Goal: Task Accomplishment & Management: Manage account settings

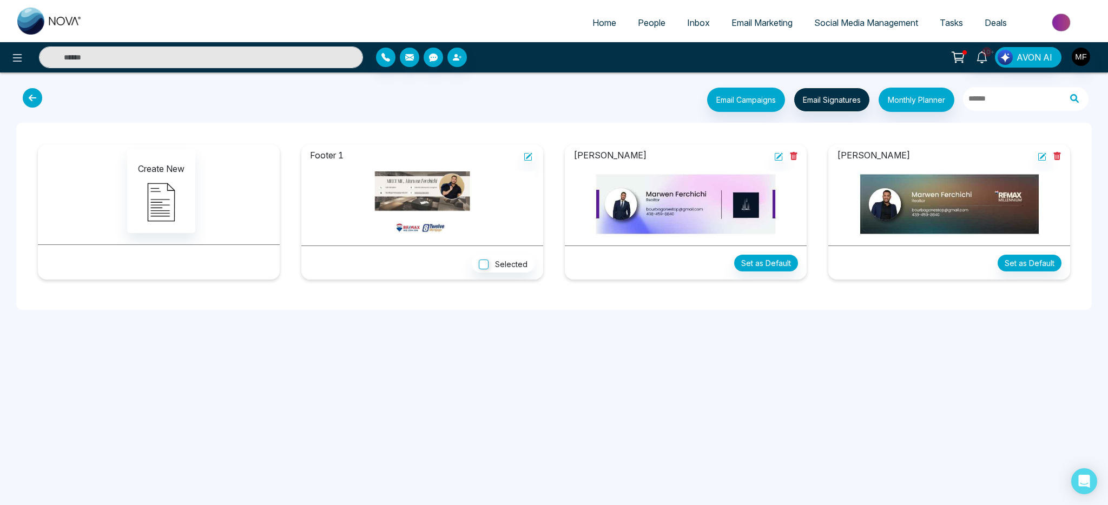
click at [51, 14] on img at bounding box center [49, 21] width 65 height 27
select select "*"
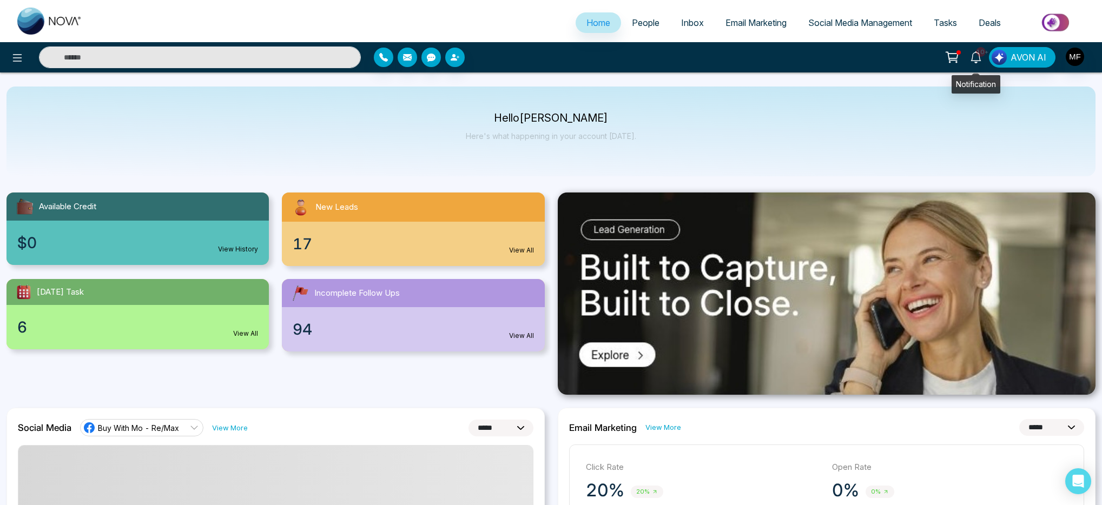
click at [984, 61] on link "10+" at bounding box center [976, 56] width 26 height 19
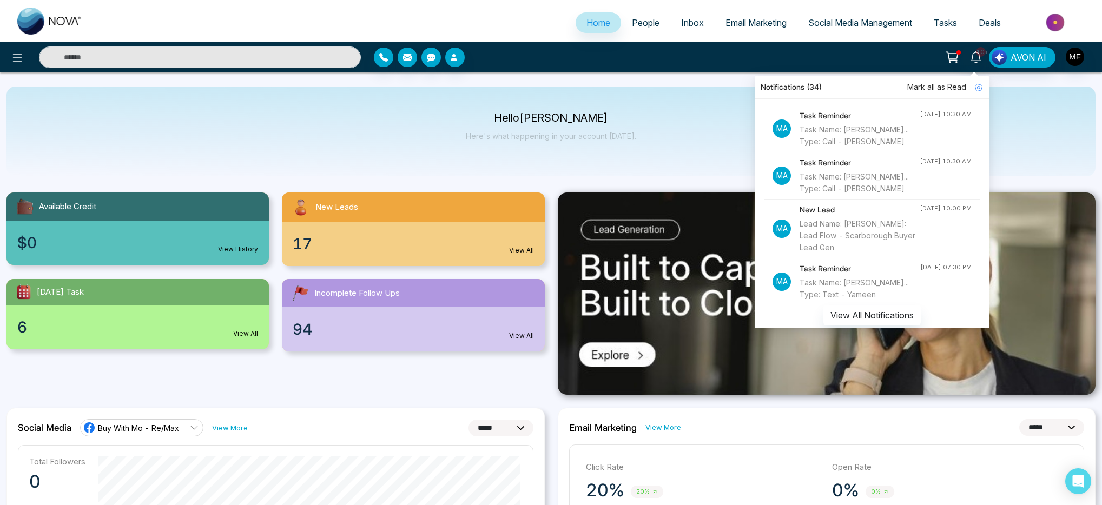
click at [852, 238] on div "Lead Name: Ivy Yung Via: Lead Flow - Scarborough Buyer Lead Gen" at bounding box center [860, 236] width 120 height 36
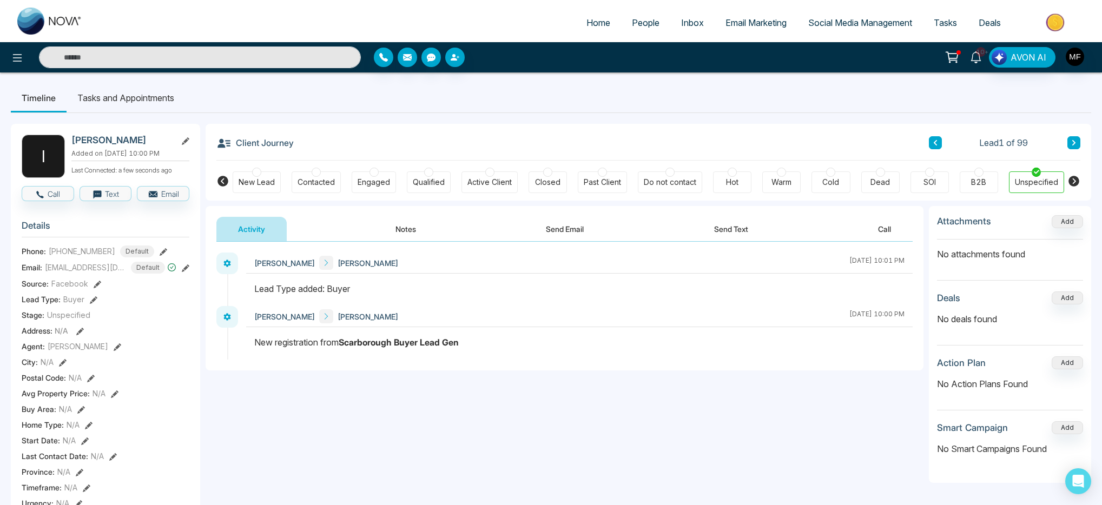
click at [972, 60] on icon at bounding box center [976, 57] width 12 height 12
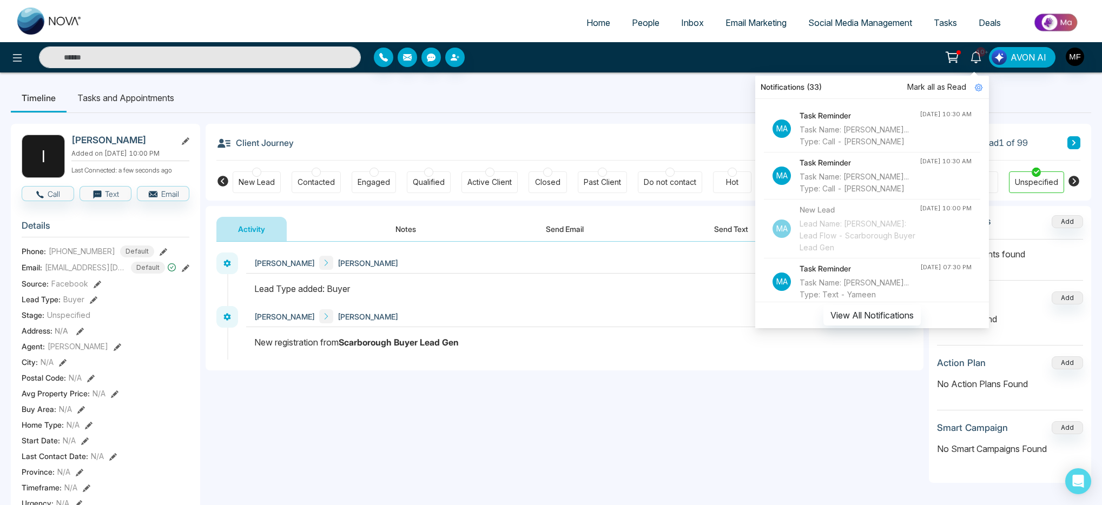
click at [867, 180] on div "Task Name: Marwen Fer... Type: Call - Safraz Gill" at bounding box center [860, 183] width 120 height 24
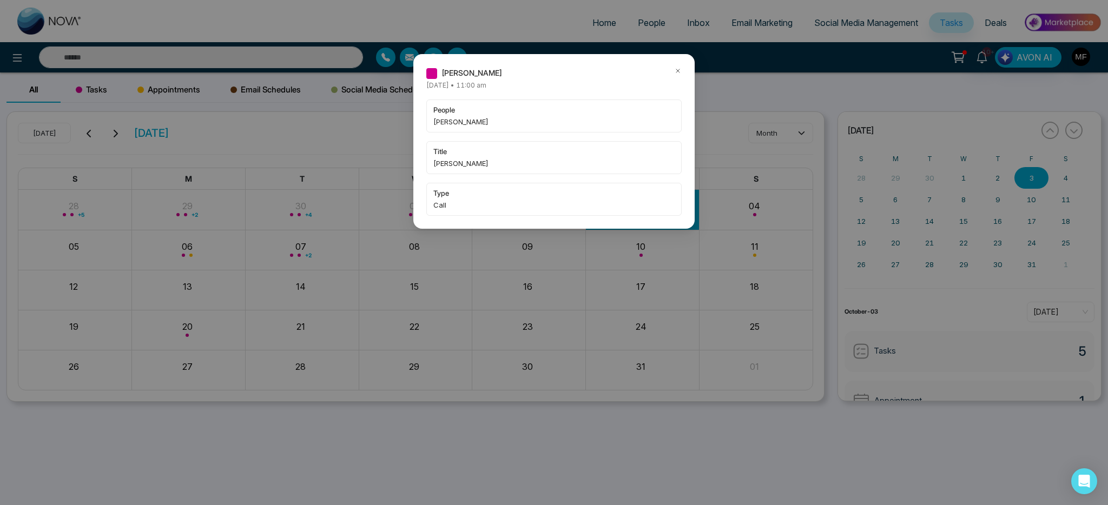
click at [263, 43] on div "Marwen Ferchichi Friday October-03-2025 • 11:00 am people Safraz Gill title Mar…" at bounding box center [554, 252] width 1108 height 505
click at [261, 52] on div "Marwen Ferchichi Friday October-03-2025 • 11:00 am people Safraz Gill title Mar…" at bounding box center [554, 252] width 1108 height 505
click at [259, 57] on div "Marwen Ferchichi Friday October-03-2025 • 11:00 am people Safraz Gill title Mar…" at bounding box center [554, 252] width 1108 height 505
click at [529, 126] on span "Safraz Gill" at bounding box center [553, 121] width 241 height 11
click at [677, 69] on icon at bounding box center [678, 71] width 8 height 8
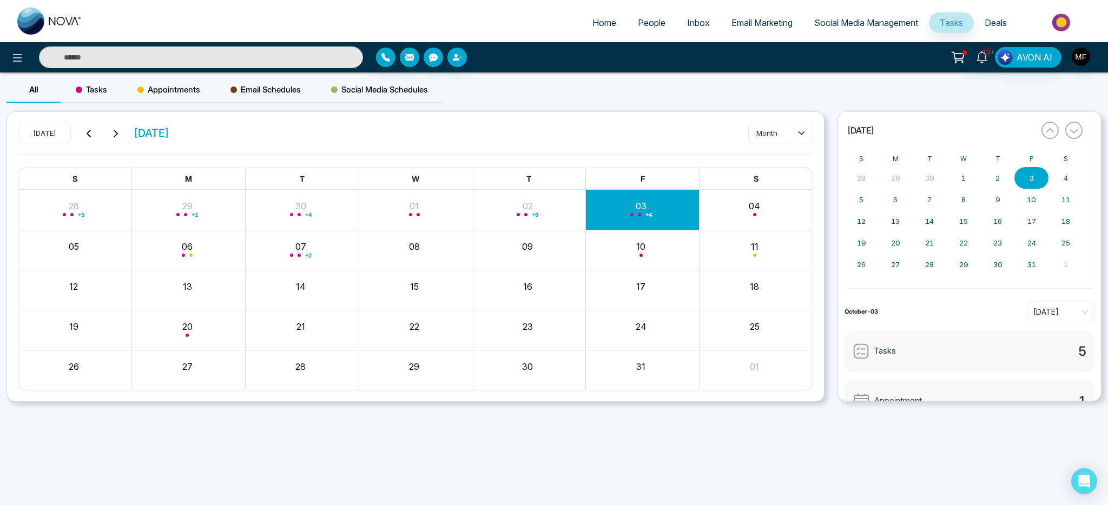
click at [174, 57] on input "text" at bounding box center [201, 58] width 324 height 22
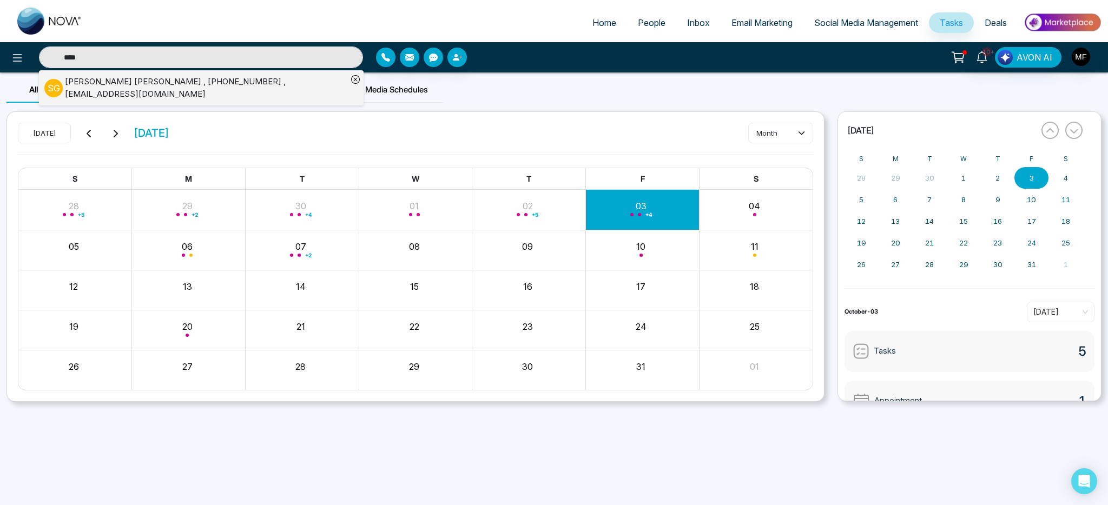
type input "****"
click at [87, 83] on div "Safraz Gill , +16473333725 , gsarfraz@hotmail.com" at bounding box center [206, 88] width 282 height 24
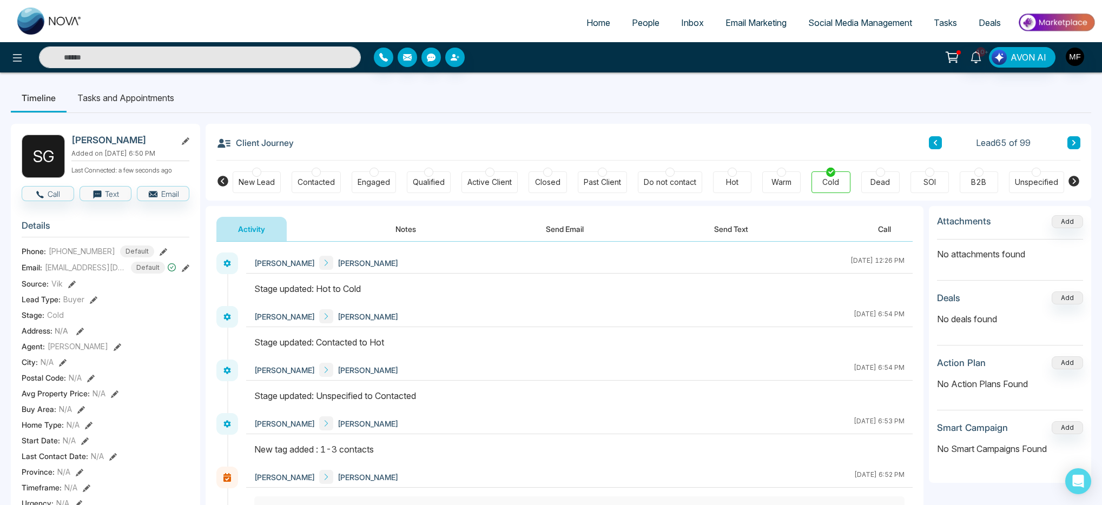
click at [396, 232] on button "Notes" at bounding box center [406, 229] width 64 height 24
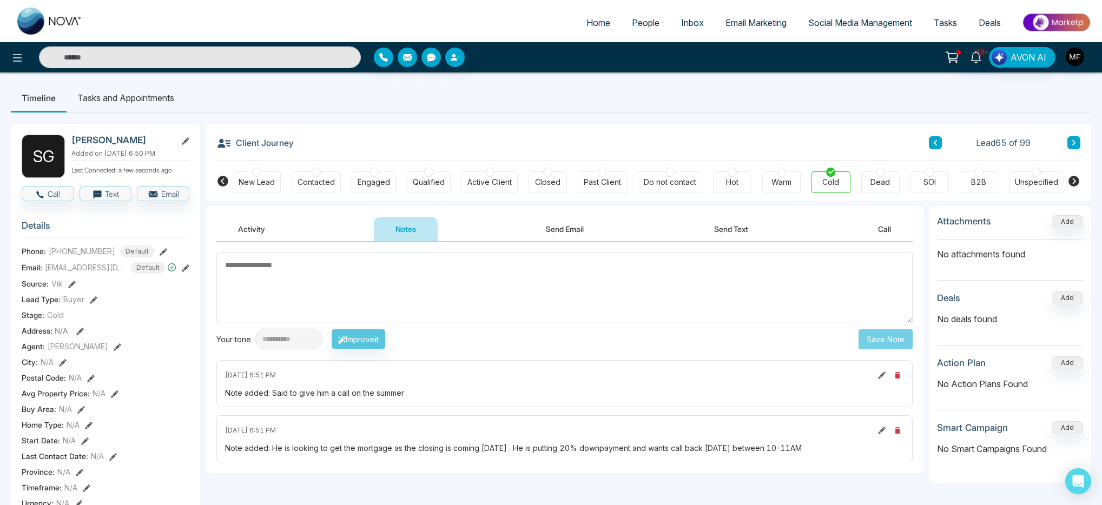
click at [171, 55] on input "text" at bounding box center [200, 58] width 322 height 22
click at [976, 51] on icon at bounding box center [976, 57] width 12 height 12
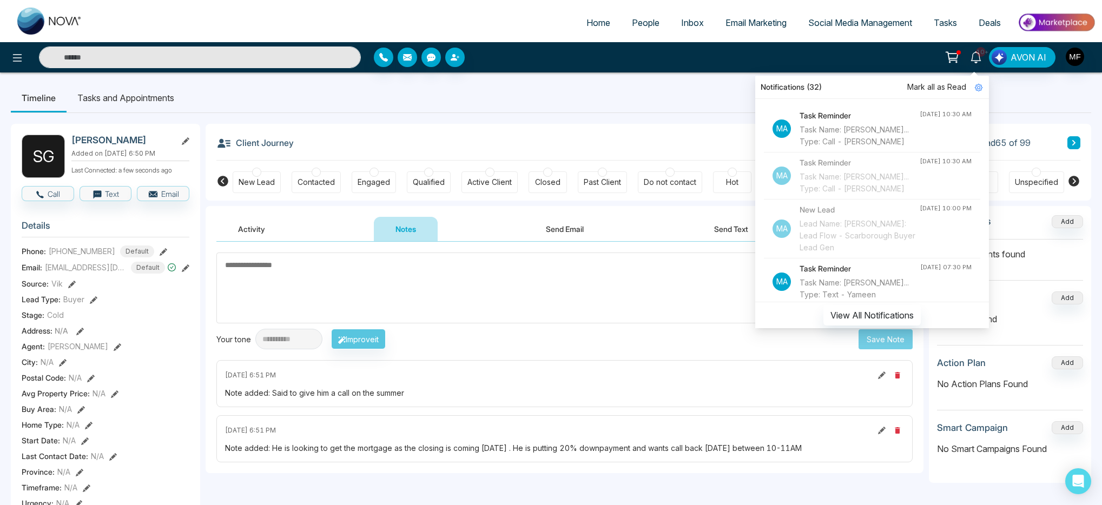
click at [214, 57] on input "text" at bounding box center [200, 58] width 322 height 22
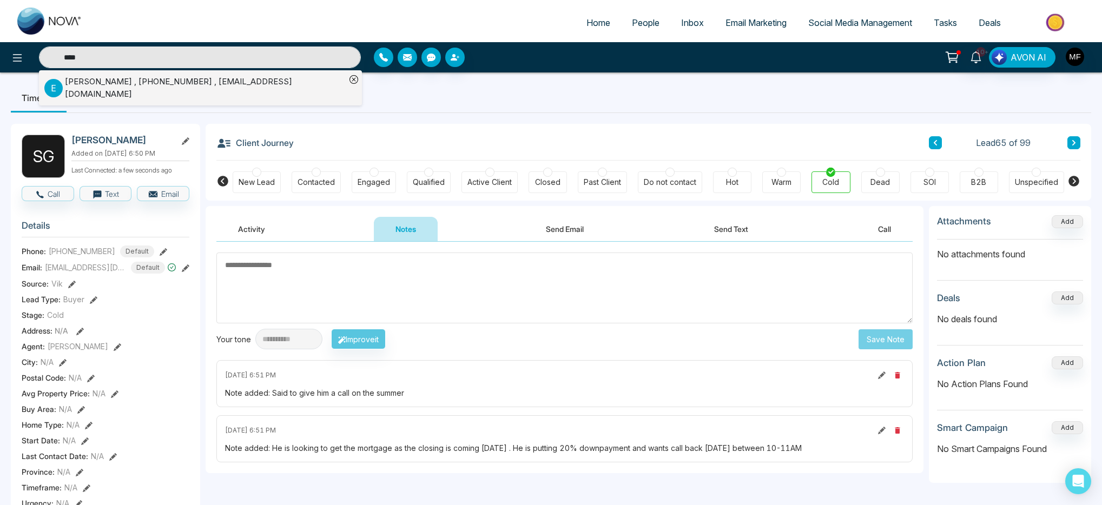
type input "****"
click at [167, 81] on div "Evet Wilson , +16478573668 , evetwilson@sympatico.ca" at bounding box center [205, 88] width 281 height 24
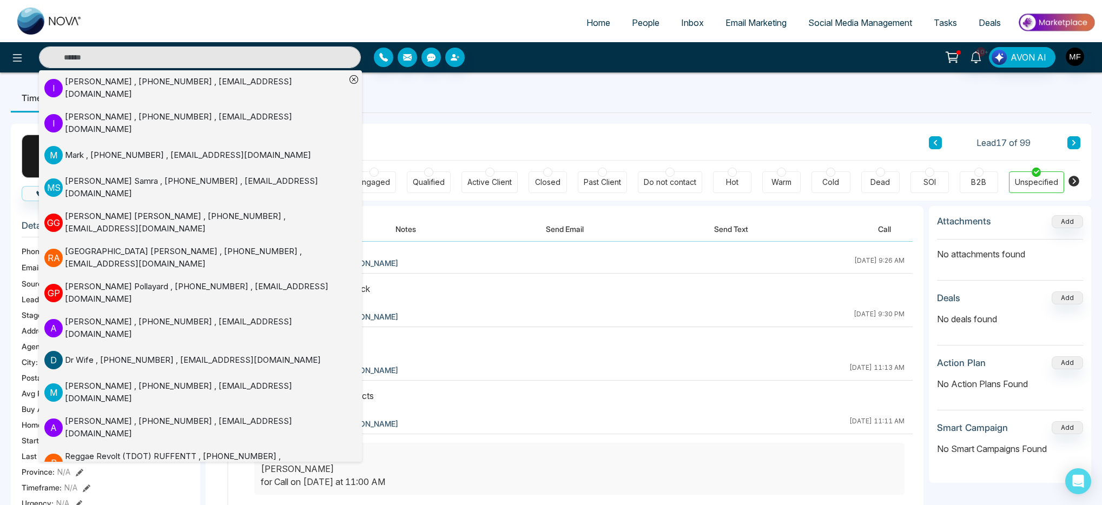
click at [568, 130] on div "Client Journey Lead 17 of 99" at bounding box center [648, 142] width 864 height 37
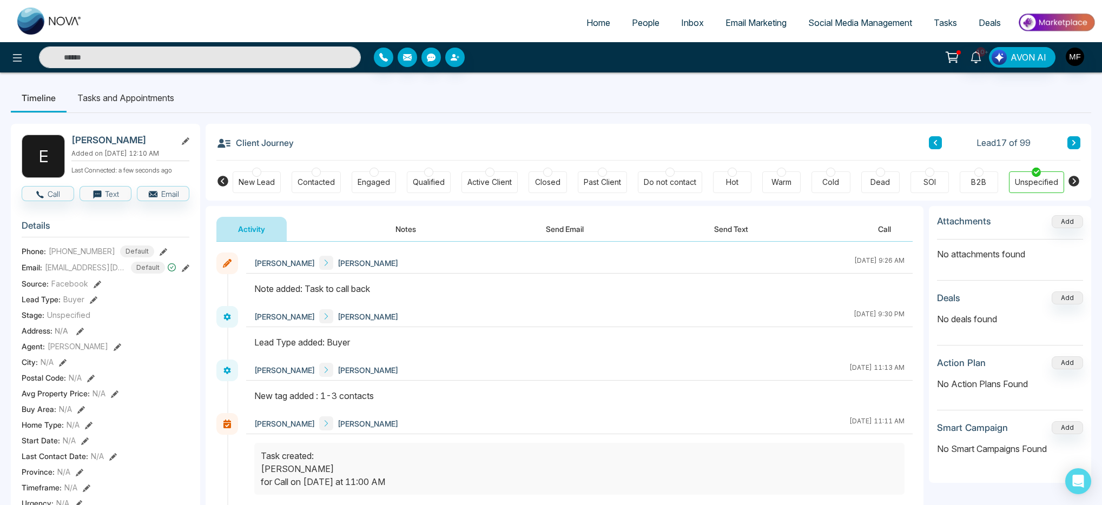
click at [407, 219] on button "Notes" at bounding box center [406, 229] width 64 height 24
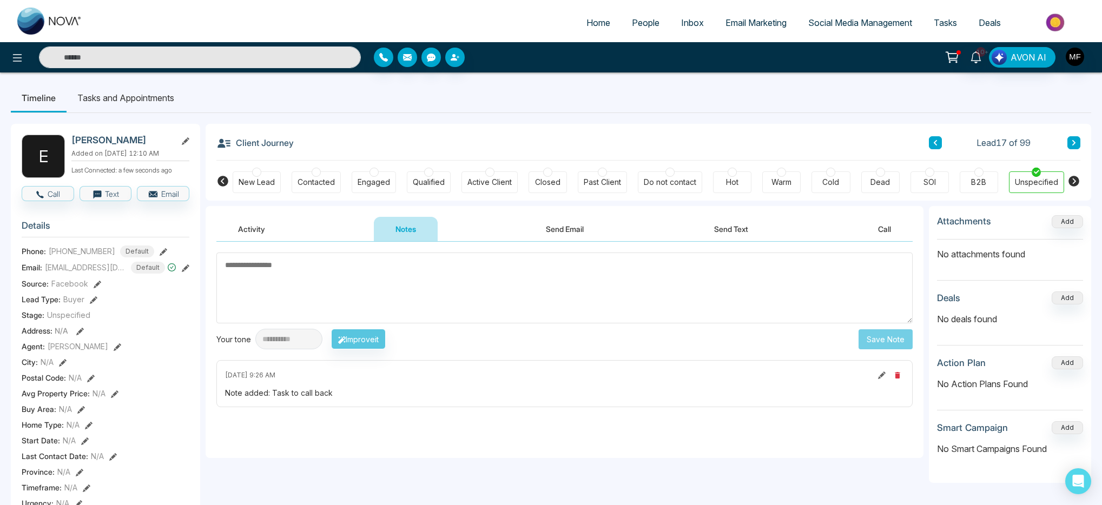
click at [113, 94] on li "Tasks and Appointments" at bounding box center [126, 97] width 118 height 29
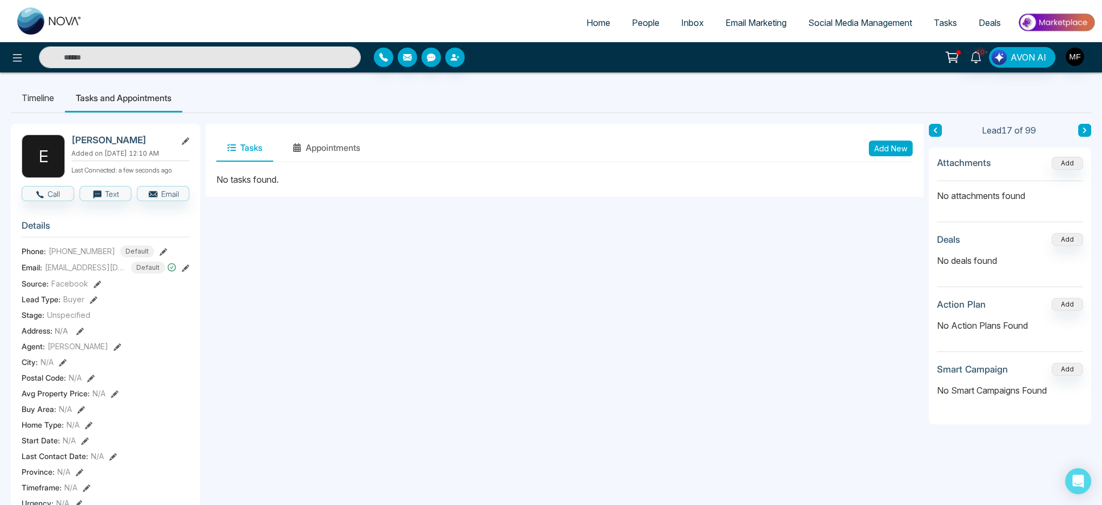
click at [49, 98] on li "Timeline" at bounding box center [38, 97] width 54 height 29
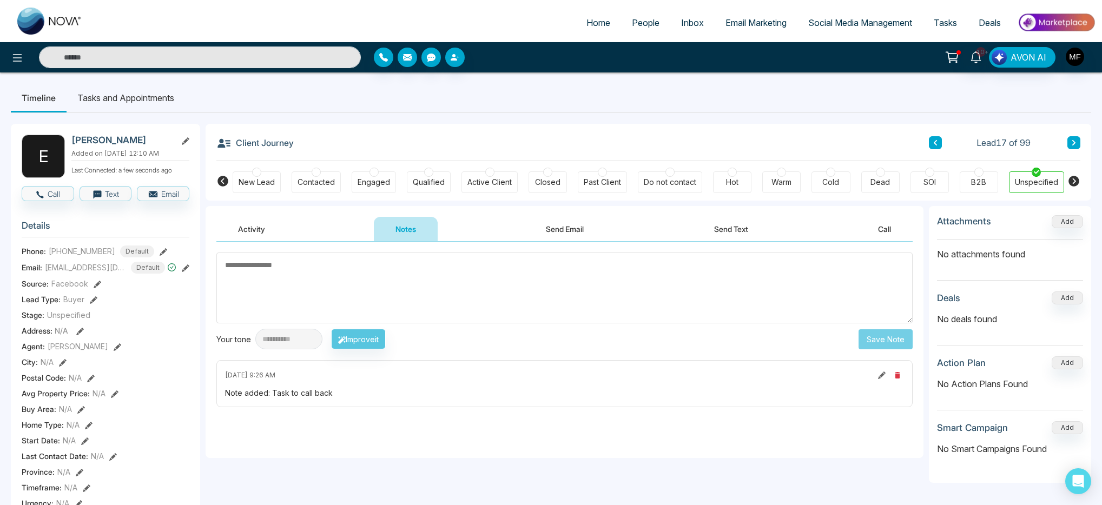
click at [343, 289] on textarea at bounding box center [564, 288] width 696 height 71
click at [976, 58] on icon at bounding box center [976, 57] width 12 height 12
click at [54, 21] on img at bounding box center [49, 21] width 65 height 27
select select "*"
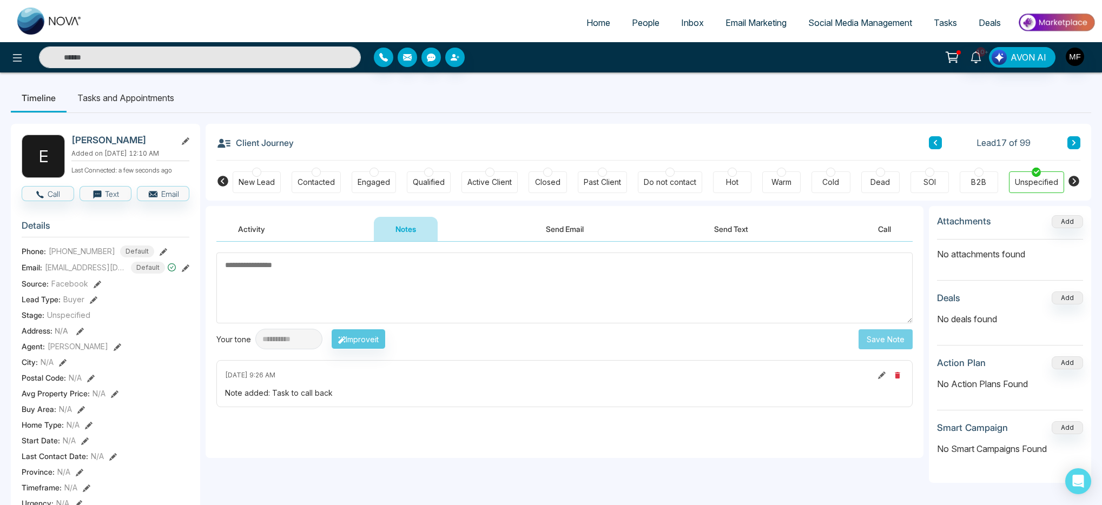
select select "*"
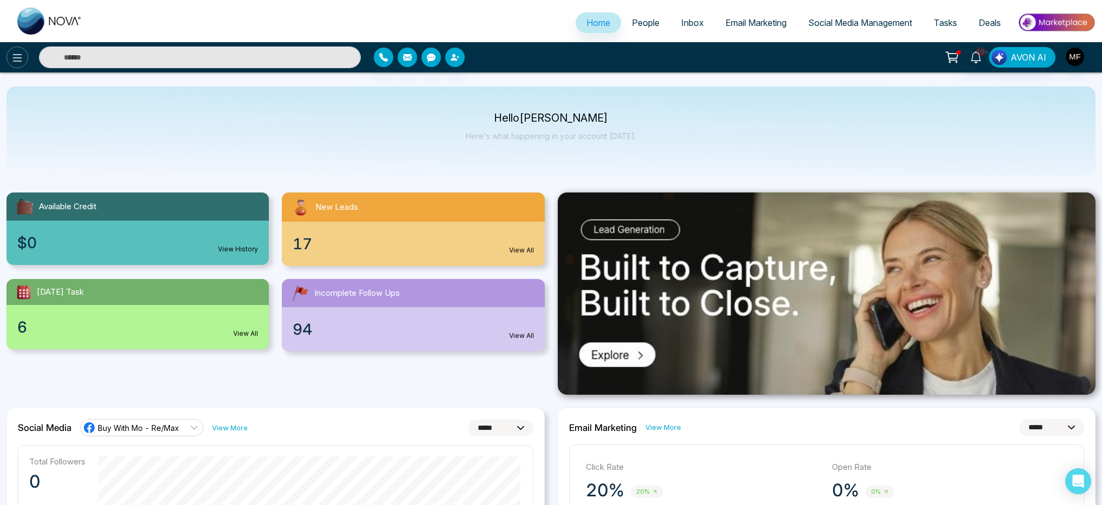
click at [12, 62] on icon at bounding box center [17, 57] width 13 height 13
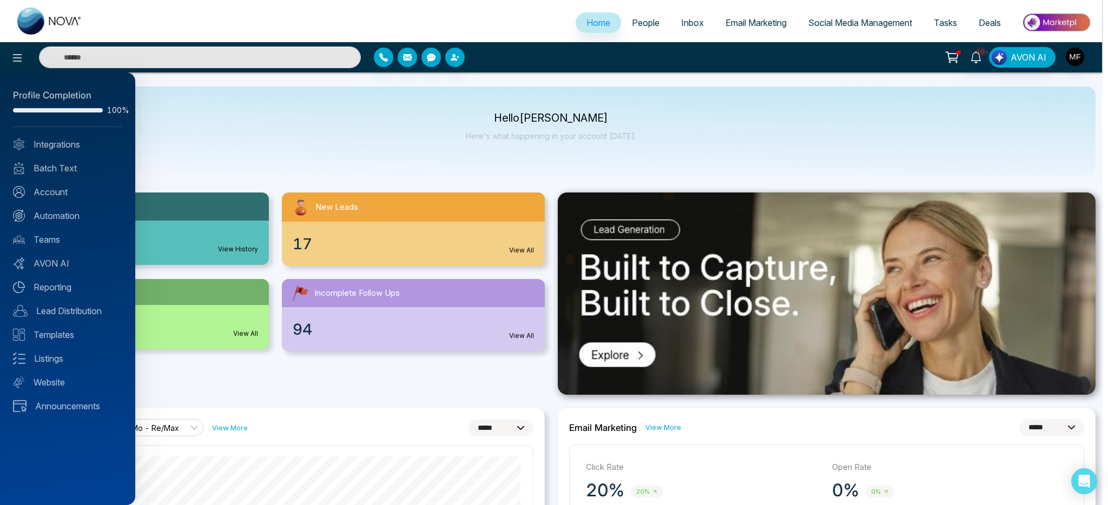
click at [353, 136] on div at bounding box center [554, 252] width 1108 height 505
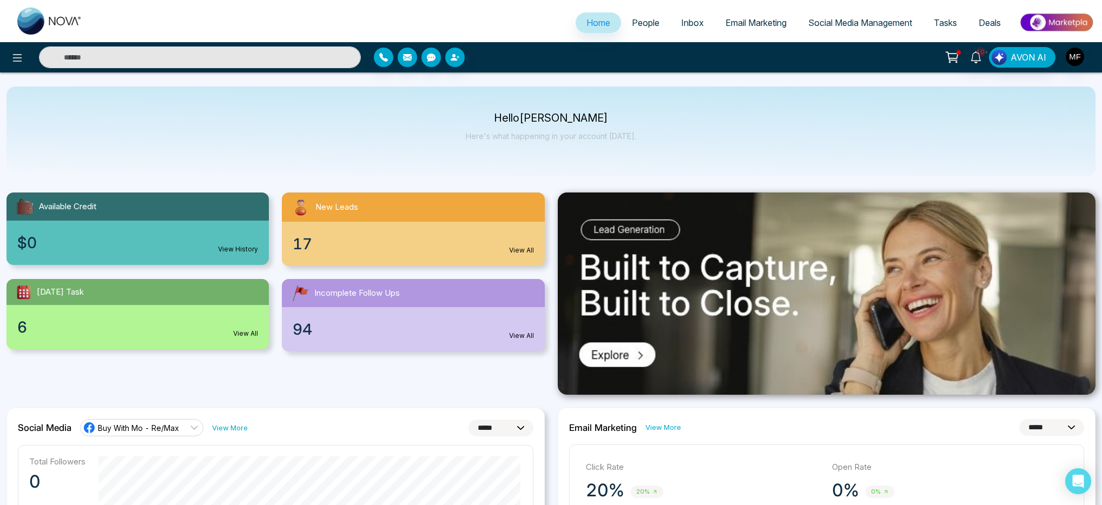
click at [743, 28] on span "Email Marketing" at bounding box center [756, 22] width 61 height 11
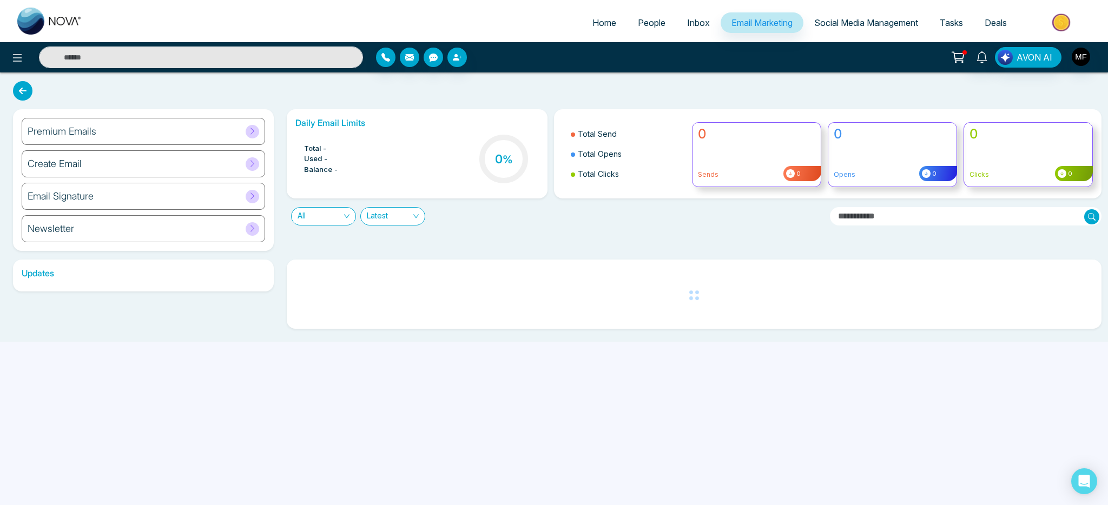
click at [830, 35] on ul "Home People Inbox Email Marketing Social Media Management Tasks Deals" at bounding box center [597, 24] width 1009 height 30
click at [684, 33] on li "Inbox" at bounding box center [698, 23] width 44 height 22
click at [687, 24] on span "Inbox" at bounding box center [698, 22] width 23 height 11
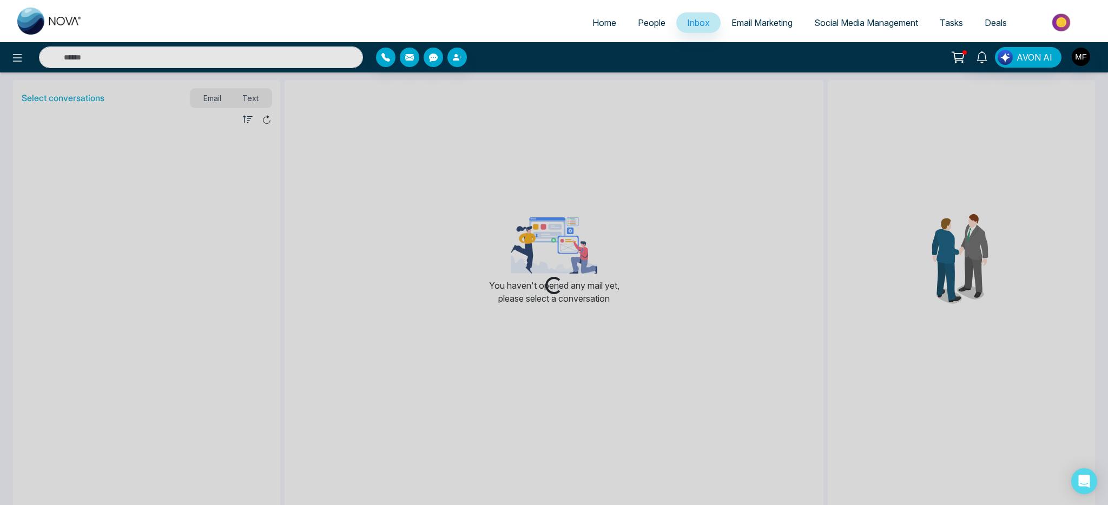
click at [592, 20] on span "Home" at bounding box center [604, 22] width 24 height 11
select select "*"
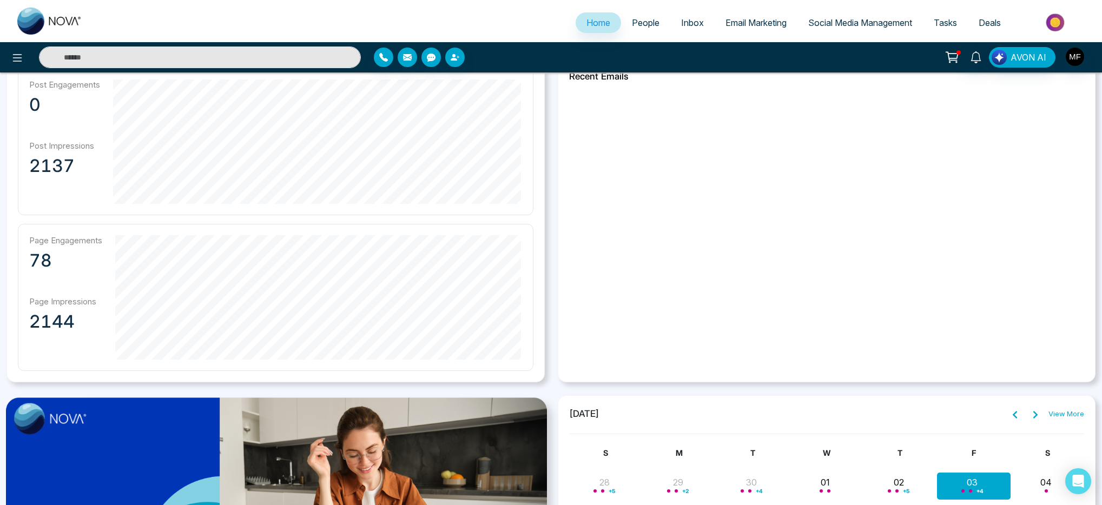
scroll to position [839, 0]
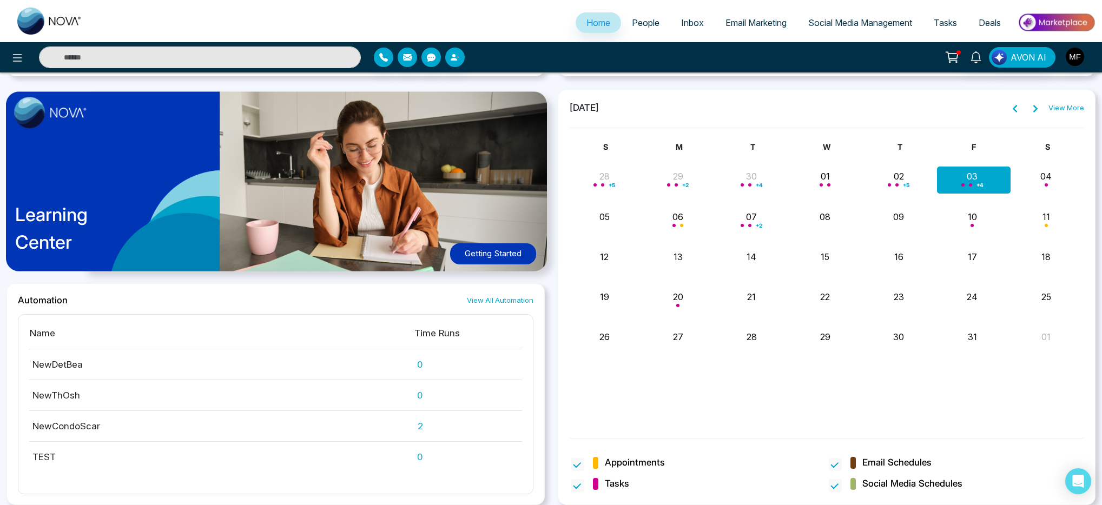
click at [963, 172] on div "+ 4" at bounding box center [974, 180] width 74 height 26
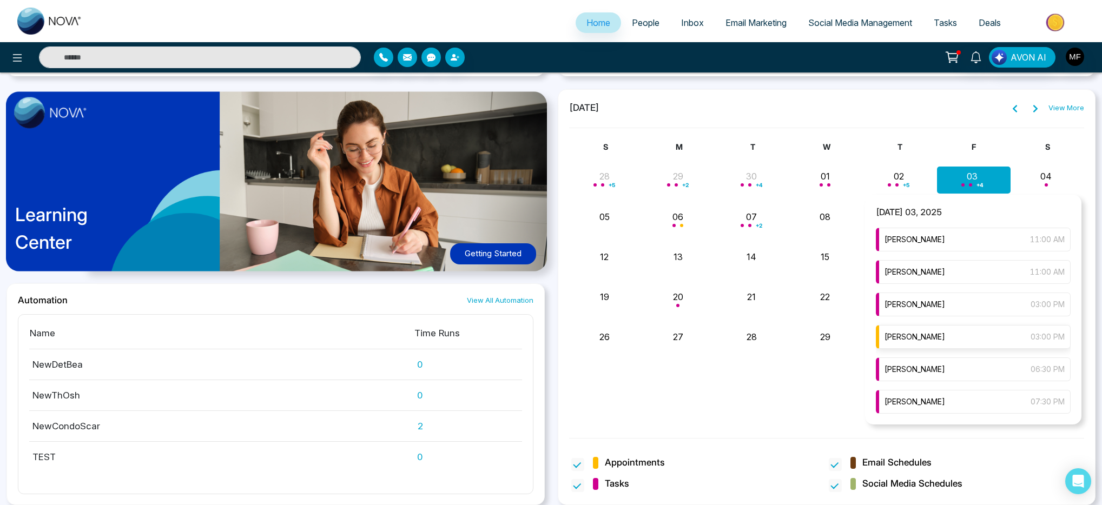
click at [938, 341] on span "[PERSON_NAME]" at bounding box center [915, 337] width 61 height 12
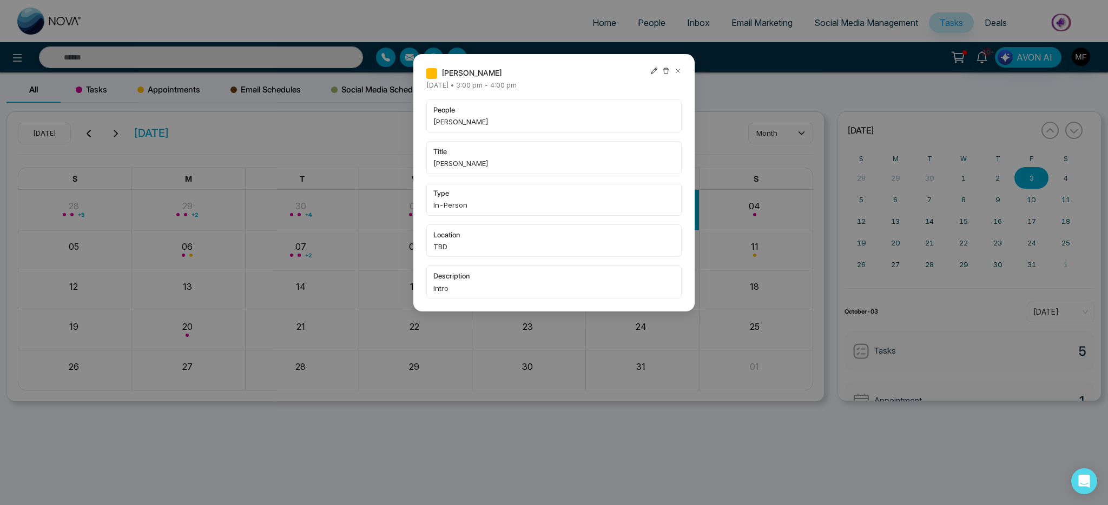
click at [678, 71] on icon at bounding box center [678, 71] width 8 height 8
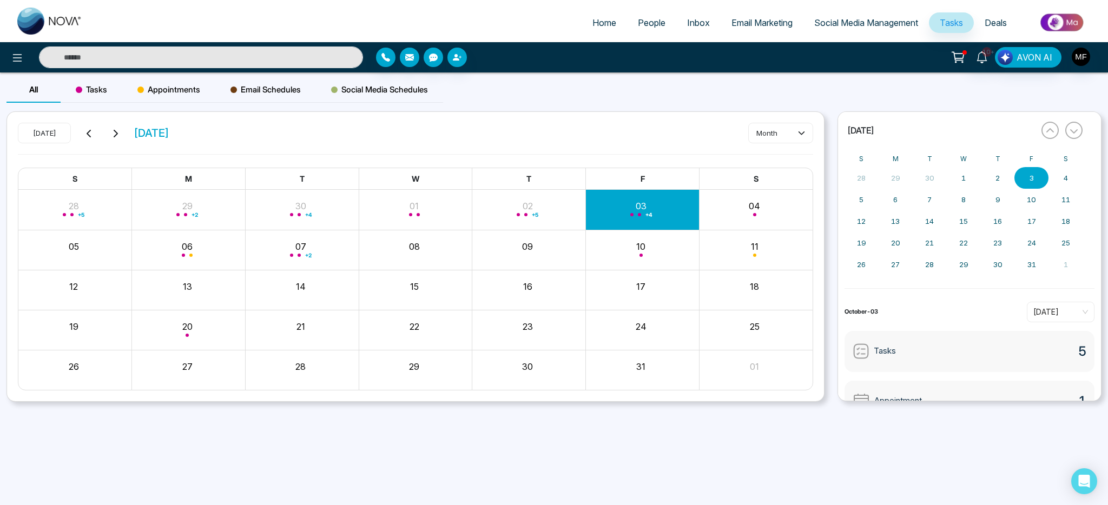
click at [223, 65] on input "text" at bounding box center [201, 58] width 324 height 22
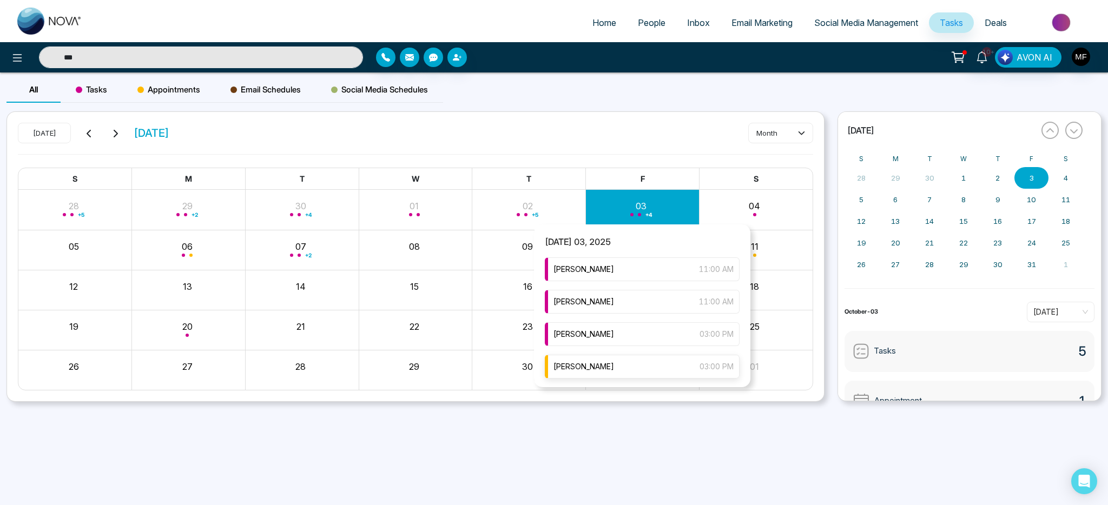
type input "***"
click at [622, 367] on div "Marwen Ferchichi 03:00 PM" at bounding box center [642, 367] width 195 height 24
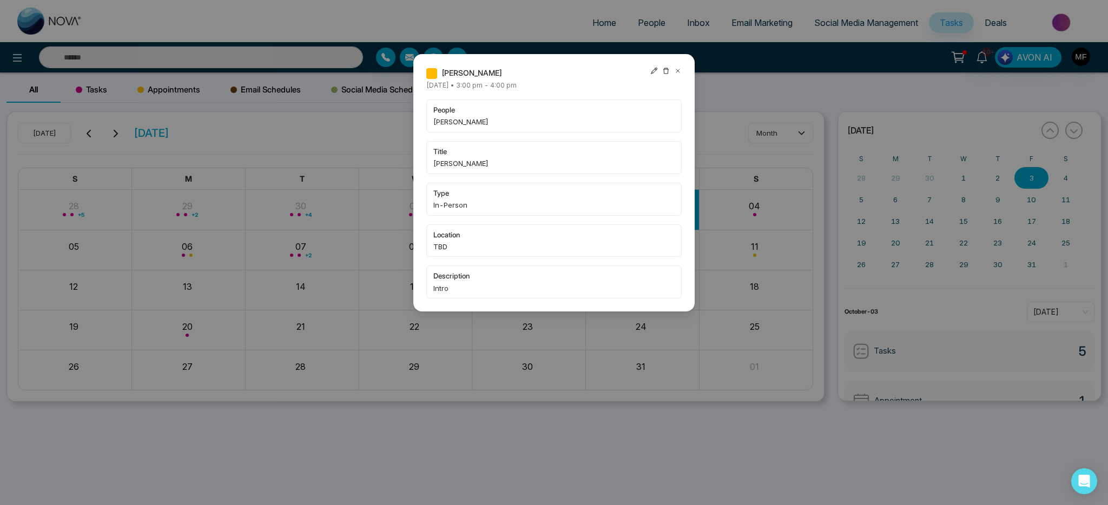
click at [207, 51] on div "Marwen Ferchichi Friday October-03-2025 • 3:00 pm - 4:00 pm people juanita font…" at bounding box center [554, 252] width 1108 height 505
type input "***"
click at [193, 55] on div "Marwen Ferchichi Friday October-03-2025 • 3:00 pm - 4:00 pm people juanita font…" at bounding box center [554, 252] width 1108 height 505
type input "***"
click at [680, 68] on icon at bounding box center [678, 71] width 8 height 8
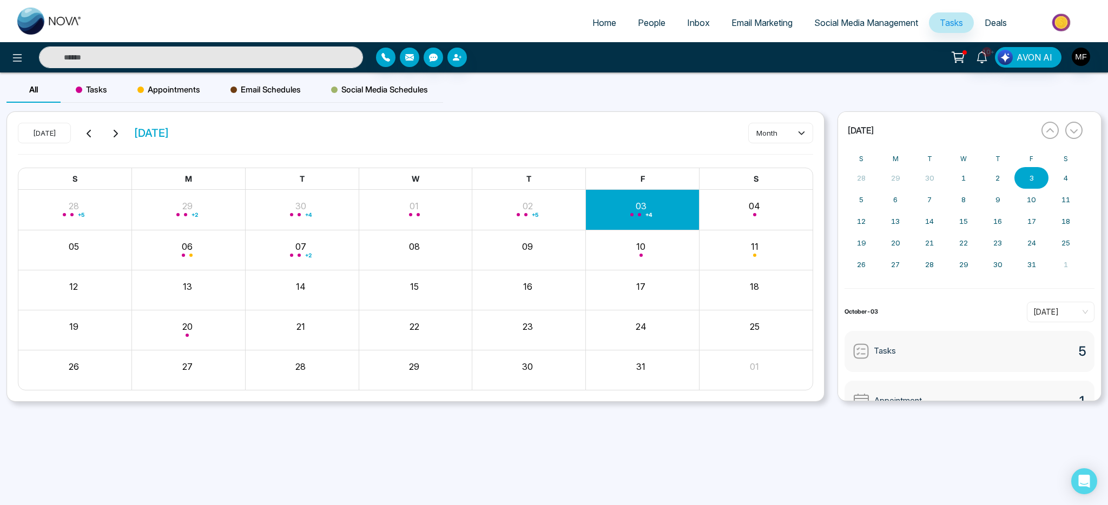
click at [218, 64] on input "text" at bounding box center [201, 58] width 324 height 22
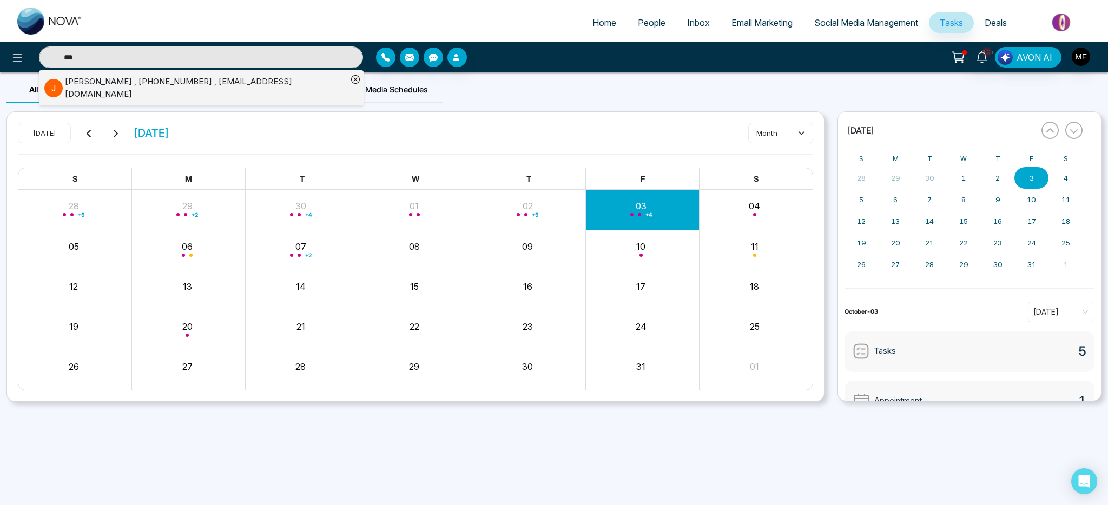
type input "***"
click at [158, 78] on div "juanita fontanilla , +16472209180 , juanitafontanilla6@gmail.com" at bounding box center [206, 88] width 282 height 24
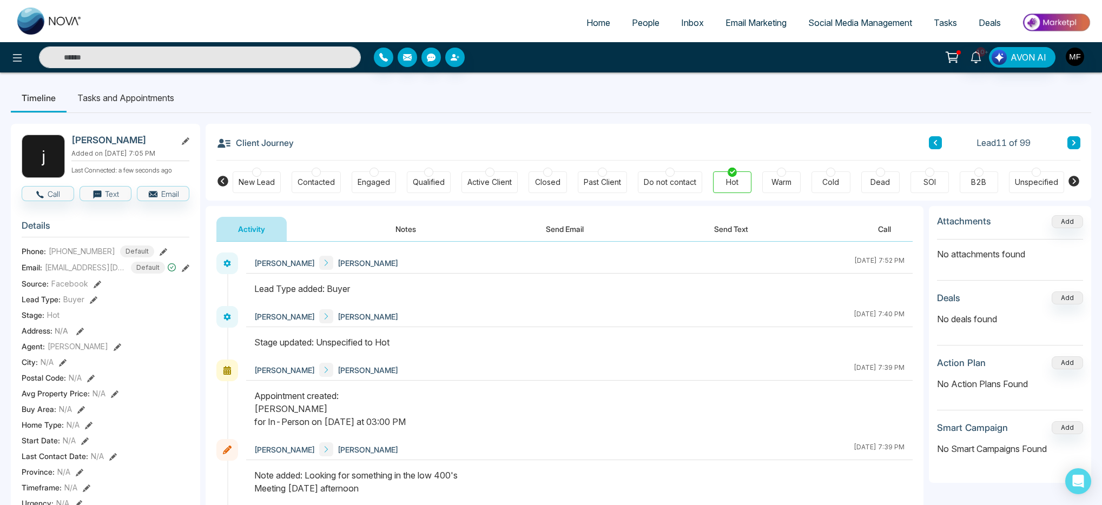
click at [787, 177] on div "Warm" at bounding box center [782, 182] width 20 height 11
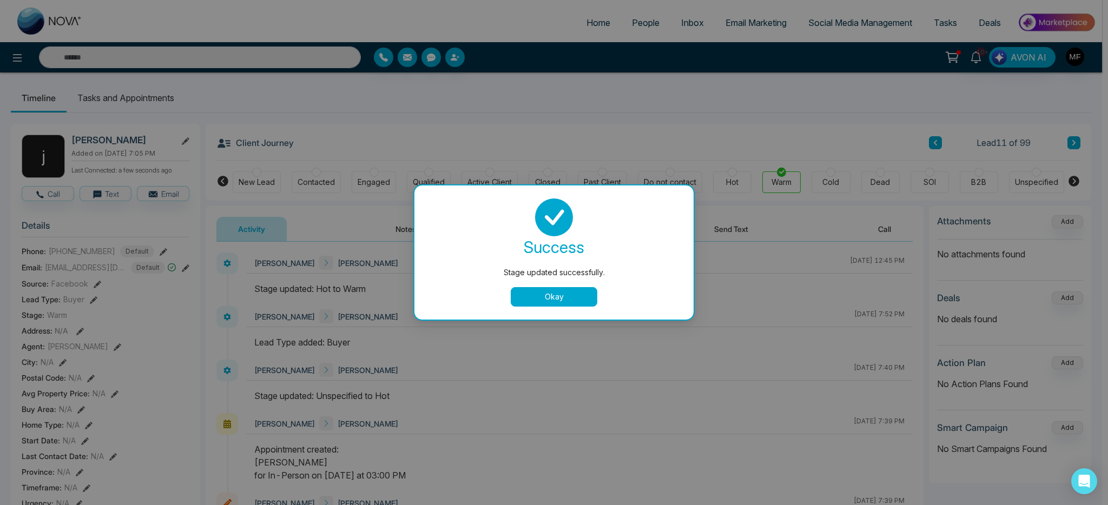
click at [579, 292] on button "Okay" at bounding box center [554, 296] width 87 height 19
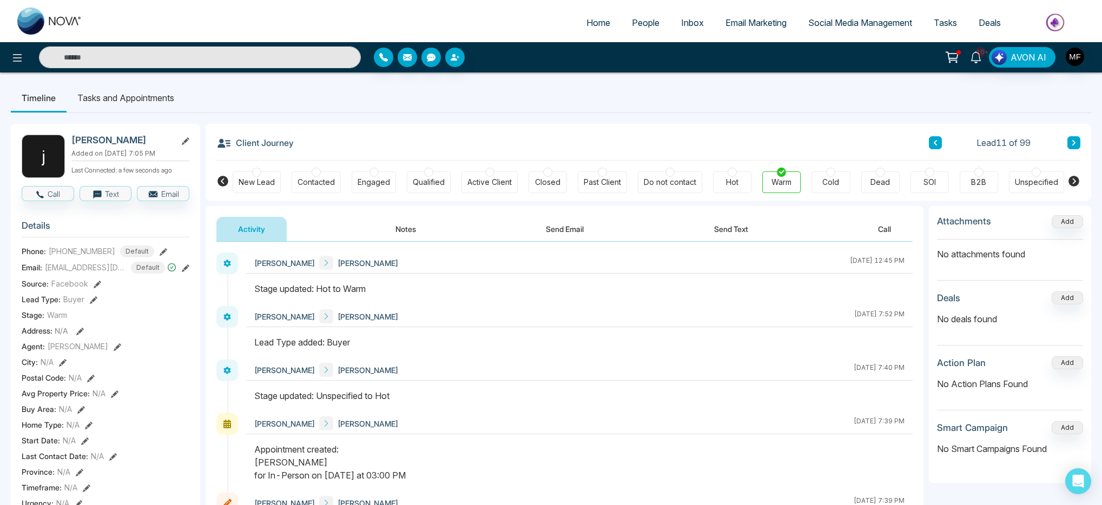
click at [695, 106] on ul "Timeline Tasks and Appointments" at bounding box center [551, 97] width 1080 height 29
click at [982, 58] on icon at bounding box center [976, 57] width 12 height 12
click at [666, 116] on div "j juanita fontanilla Added on October 1 2025 | 7:05 PM Last Connected: a few se…" at bounding box center [551, 513] width 1080 height 801
click at [975, 56] on icon at bounding box center [976, 57] width 12 height 12
click at [658, 111] on ul "Timeline Tasks and Appointments" at bounding box center [551, 97] width 1080 height 29
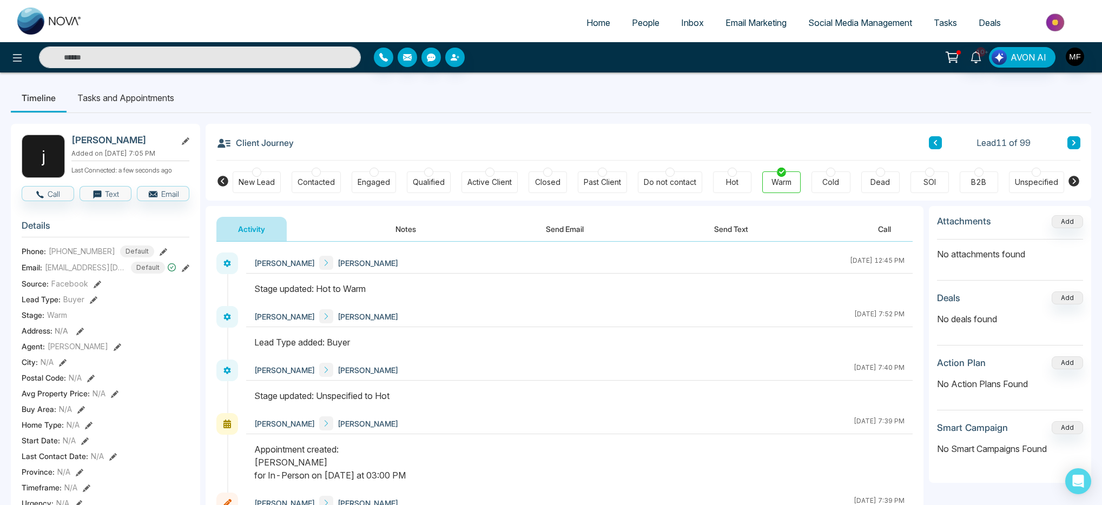
click at [141, 95] on li "Tasks and Appointments" at bounding box center [126, 97] width 118 height 29
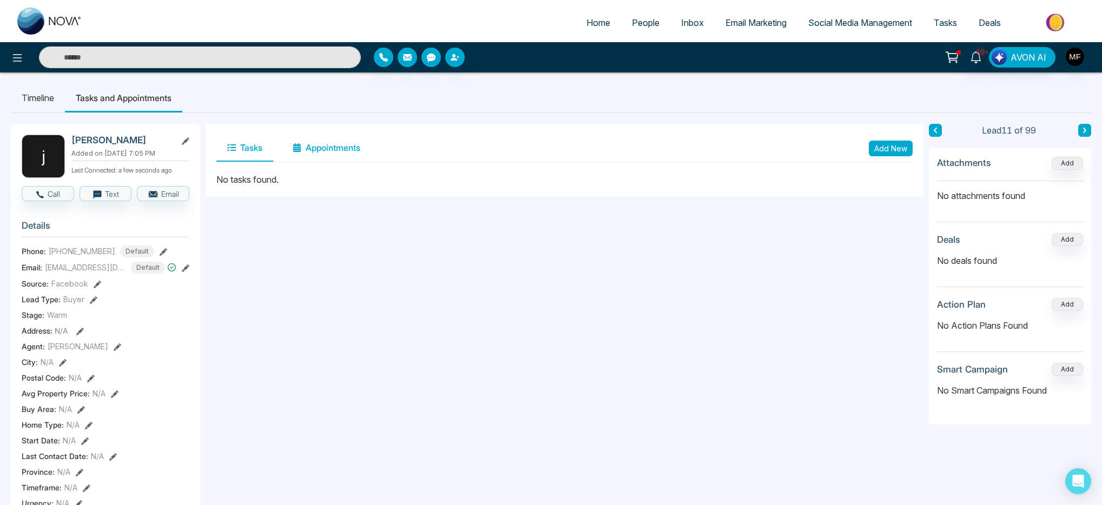
click at [312, 151] on button "Appointments" at bounding box center [326, 148] width 89 height 27
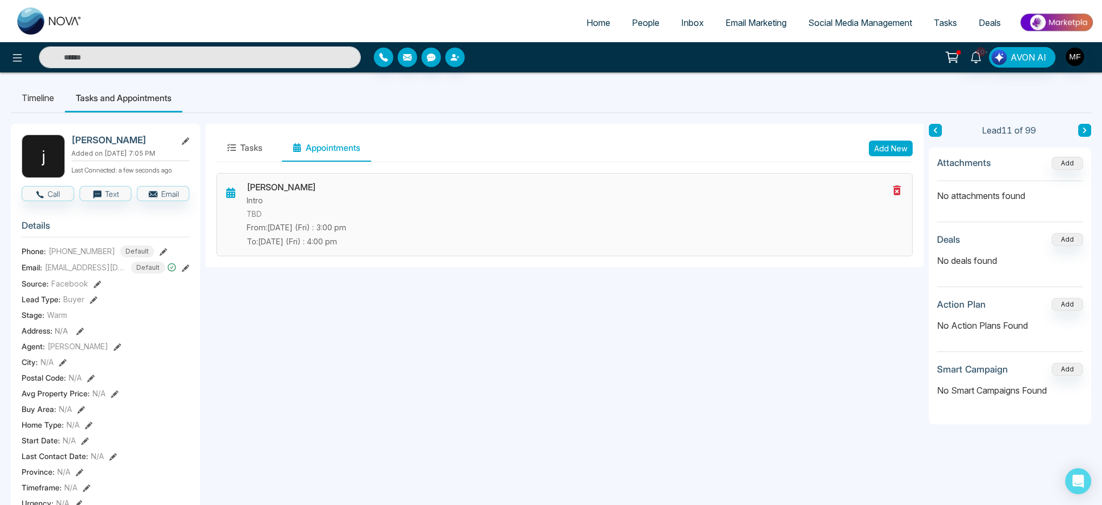
click at [899, 192] on icon at bounding box center [897, 191] width 8 height 10
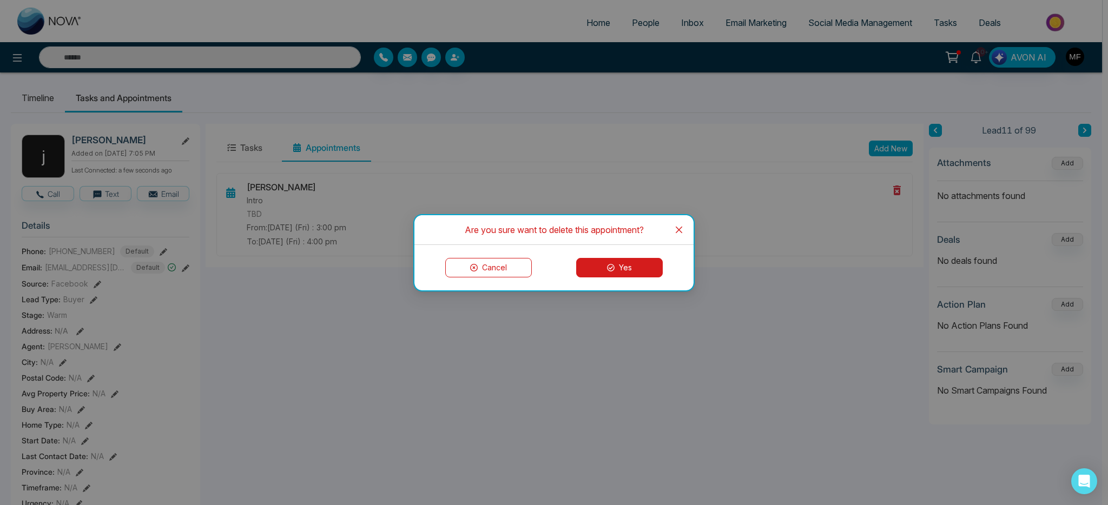
click at [638, 265] on button "Yes" at bounding box center [619, 267] width 87 height 19
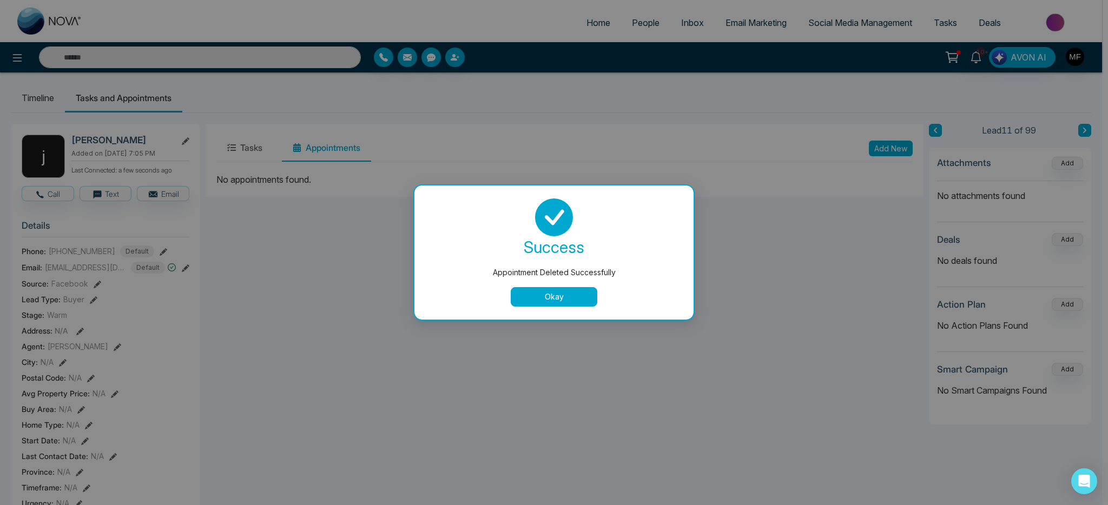
click at [558, 297] on button "Okay" at bounding box center [554, 296] width 87 height 19
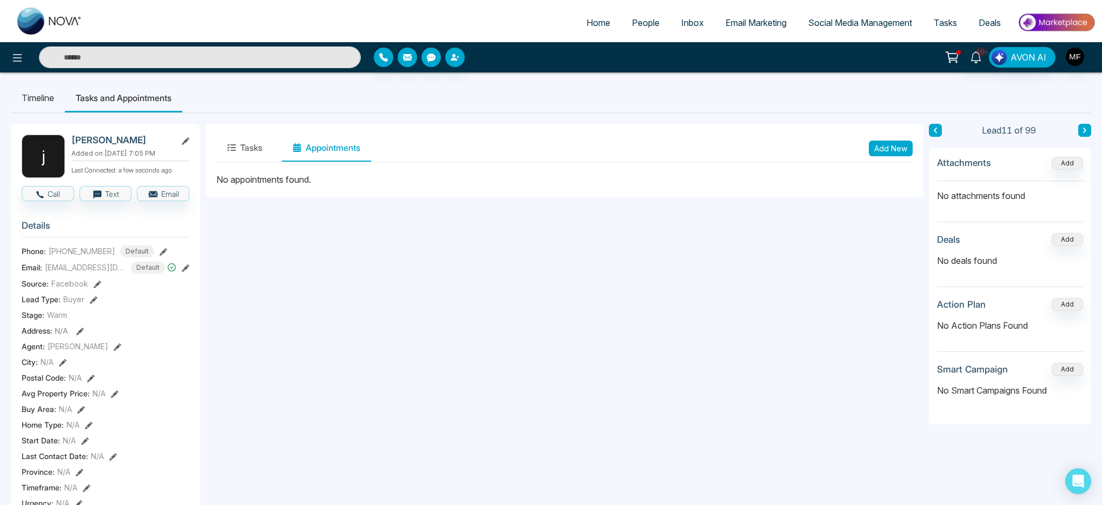
click at [49, 104] on li "Timeline" at bounding box center [38, 97] width 54 height 29
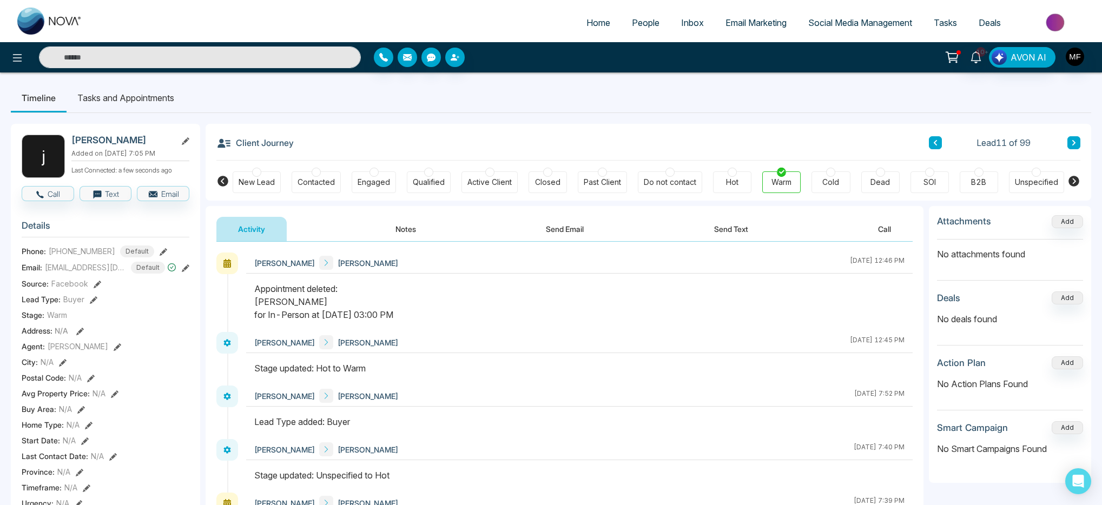
click at [416, 227] on button "Notes" at bounding box center [406, 229] width 64 height 24
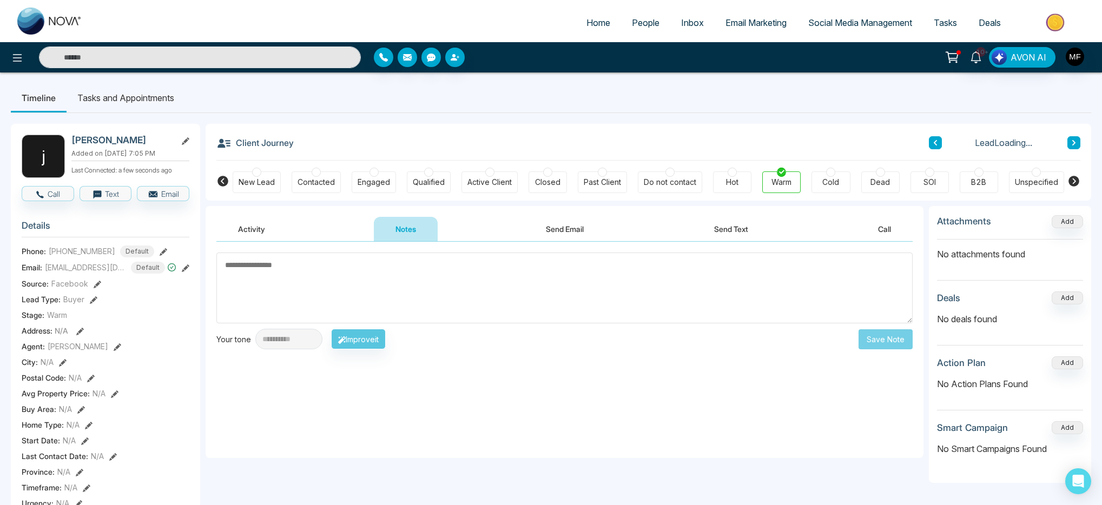
click at [373, 278] on textarea at bounding box center [564, 288] width 696 height 71
click at [386, 277] on textarea at bounding box center [564, 288] width 696 height 71
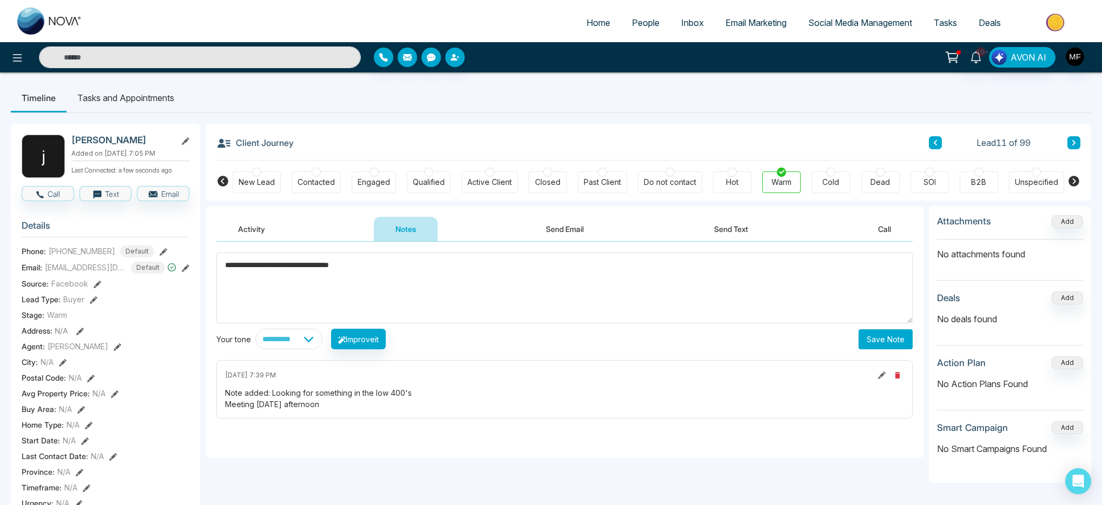
click at [363, 264] on textarea "**********" at bounding box center [564, 288] width 696 height 71
click at [417, 263] on textarea "**********" at bounding box center [564, 288] width 696 height 71
type textarea "**********"
click at [895, 345] on button "Save Note" at bounding box center [886, 340] width 54 height 20
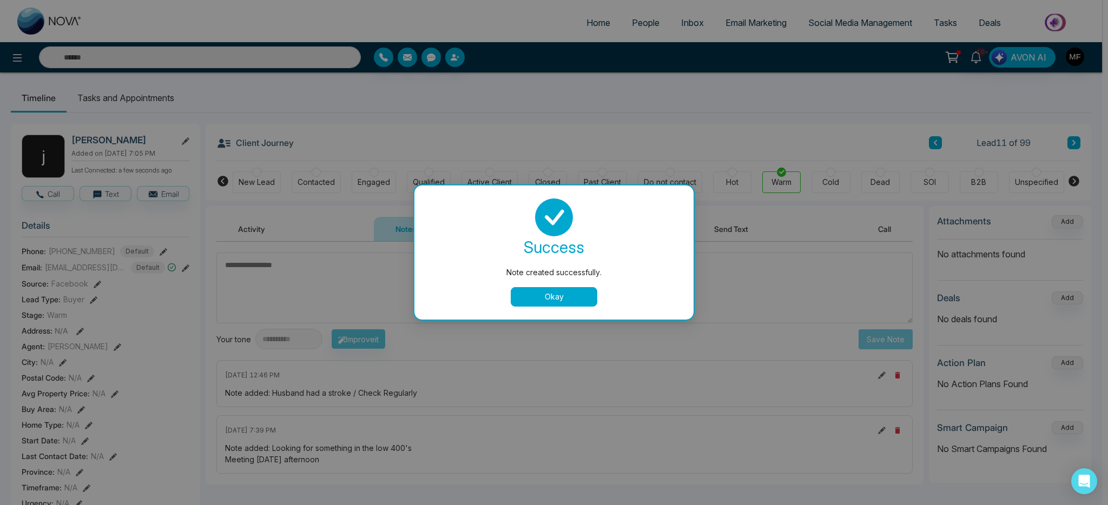
click at [564, 307] on div "success Note created successfully. Okay" at bounding box center [553, 253] width 279 height 134
click at [562, 297] on button "Okay" at bounding box center [554, 296] width 87 height 19
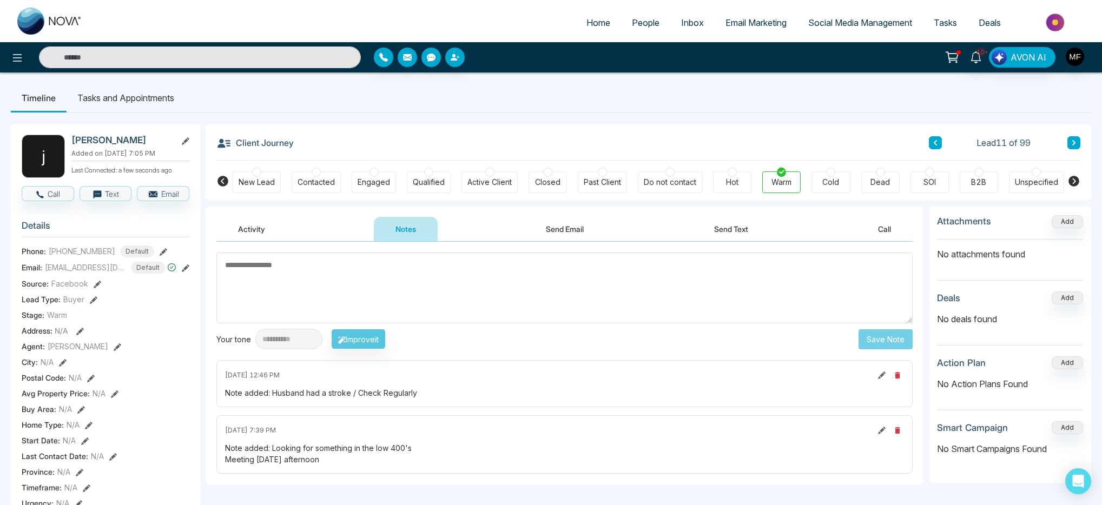
click at [156, 107] on li "Tasks and Appointments" at bounding box center [126, 97] width 118 height 29
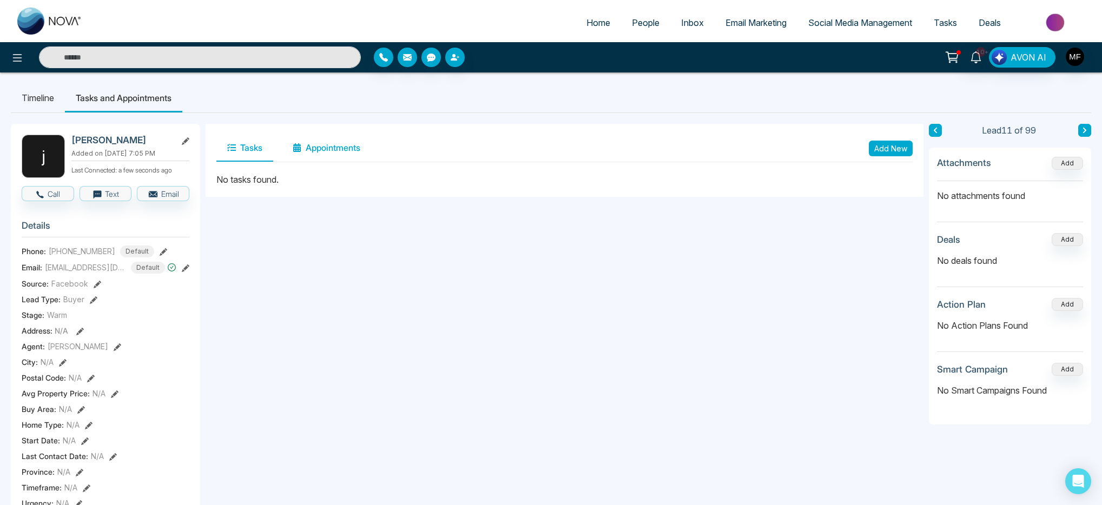
click at [348, 150] on button "Appointments" at bounding box center [326, 148] width 89 height 27
click at [225, 157] on button "Tasks" at bounding box center [244, 148] width 57 height 27
click at [902, 151] on button "Add New" at bounding box center [891, 149] width 44 height 16
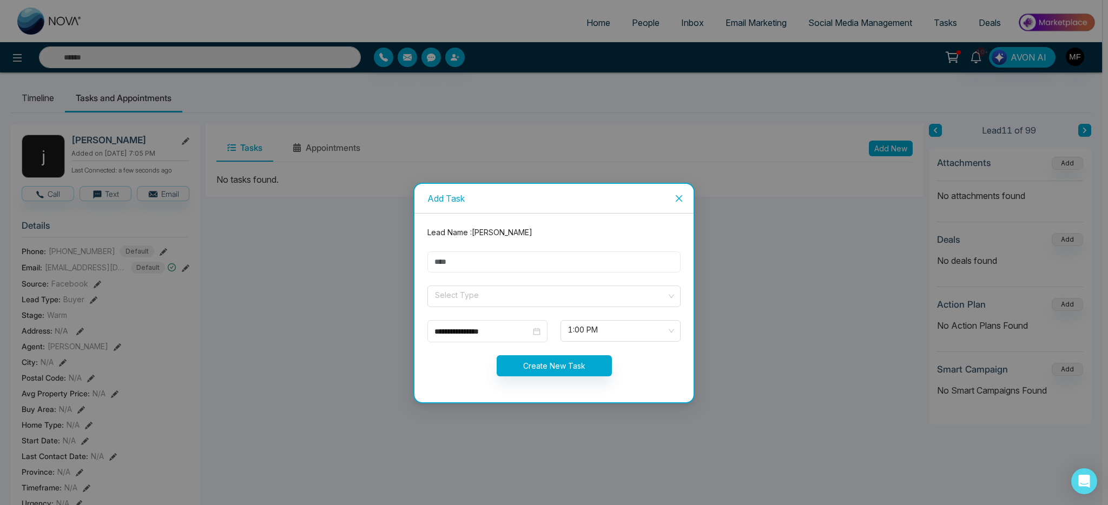
click at [528, 261] on input "text" at bounding box center [553, 262] width 253 height 21
type input "**********"
click at [490, 291] on input "search" at bounding box center [550, 294] width 233 height 16
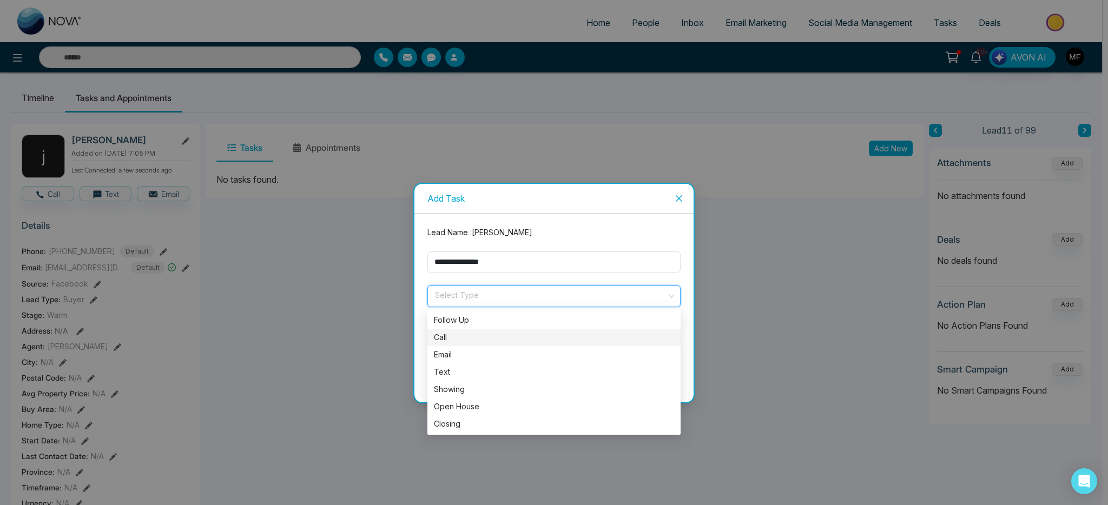
click at [464, 337] on div "Call" at bounding box center [554, 338] width 240 height 12
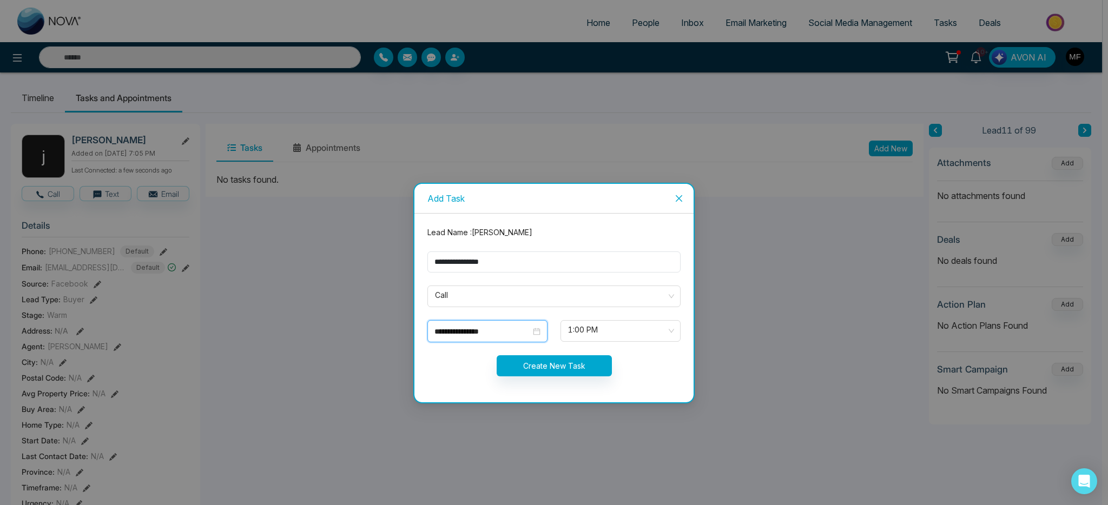
click at [517, 335] on input "**********" at bounding box center [482, 332] width 96 height 12
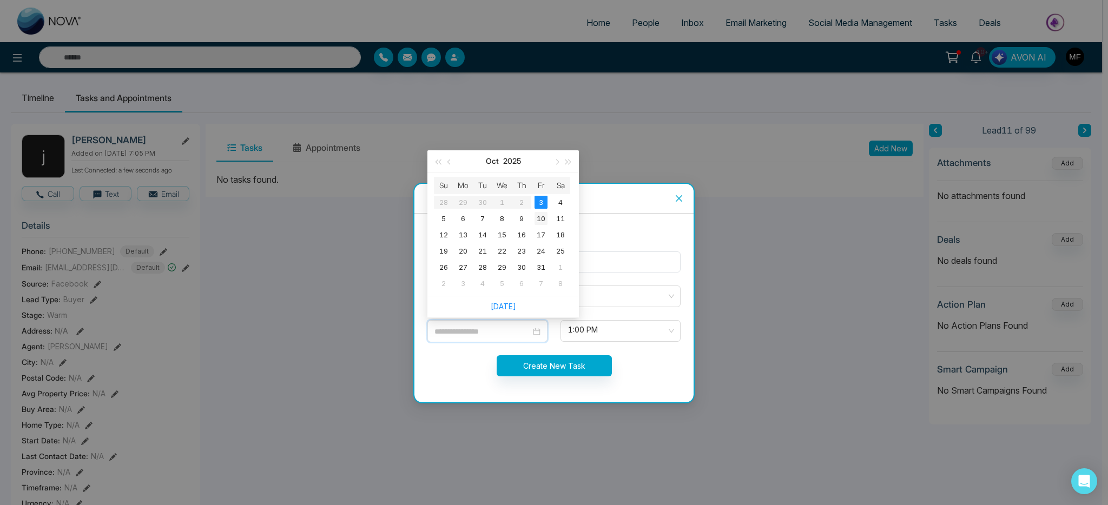
type input "**********"
click at [543, 224] on div "10" at bounding box center [541, 218] width 13 height 13
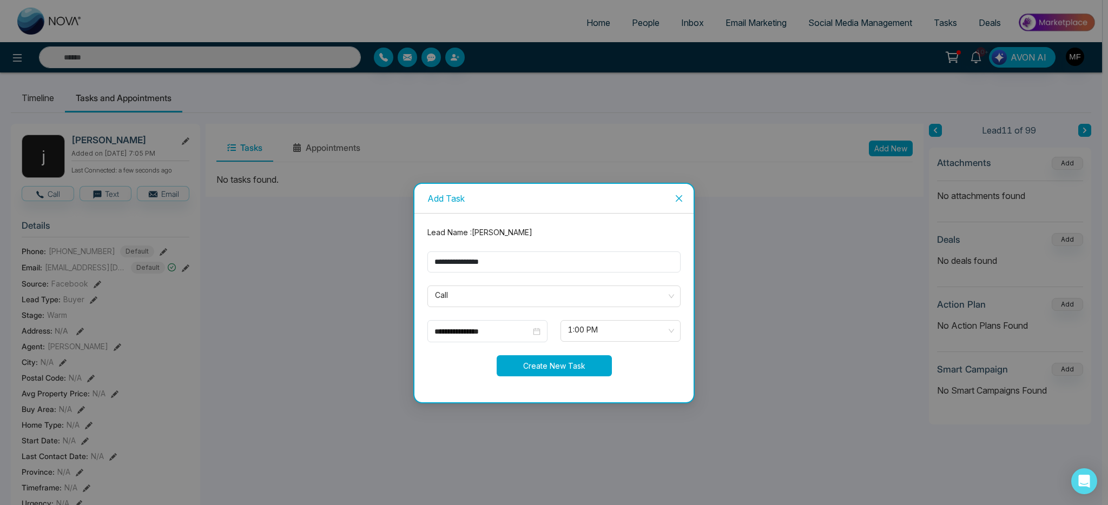
click at [559, 372] on button "Create New Task" at bounding box center [554, 365] width 115 height 21
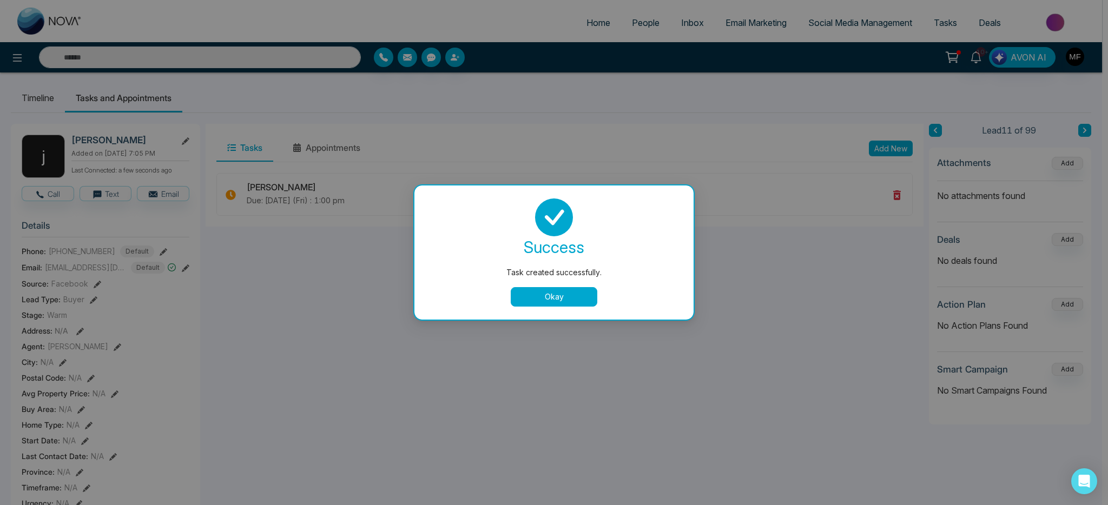
click at [552, 301] on button "Okay" at bounding box center [554, 296] width 87 height 19
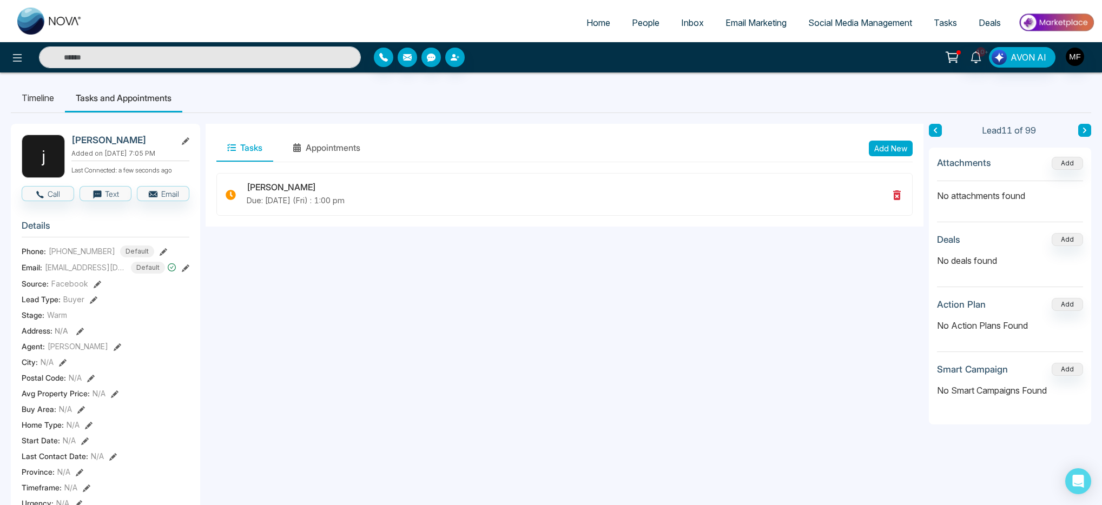
click at [29, 100] on li "Timeline" at bounding box center [38, 97] width 54 height 29
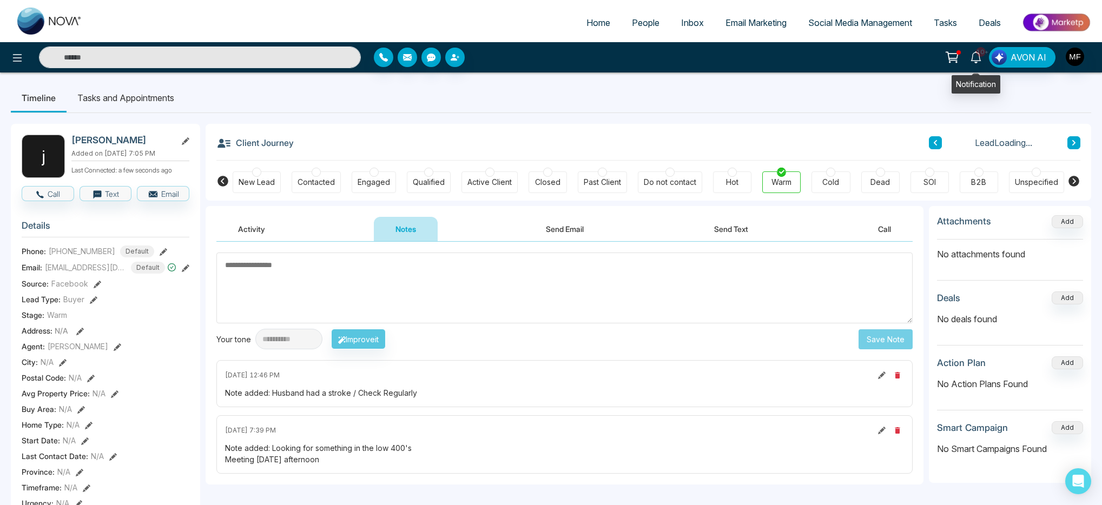
click at [977, 56] on icon at bounding box center [976, 57] width 12 height 12
click at [950, 57] on icon at bounding box center [951, 56] width 11 height 8
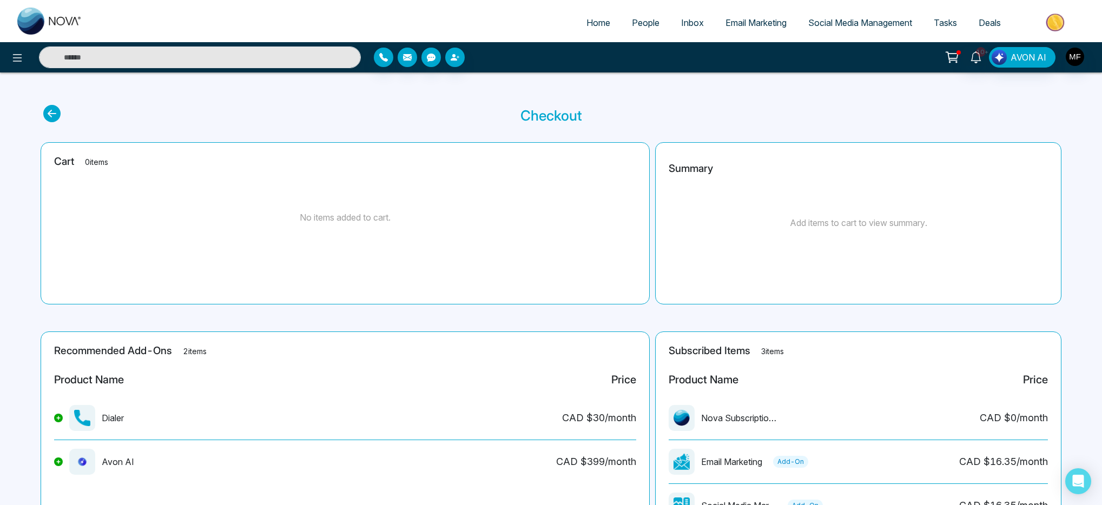
click at [30, 16] on img at bounding box center [49, 21] width 65 height 27
select select "*"
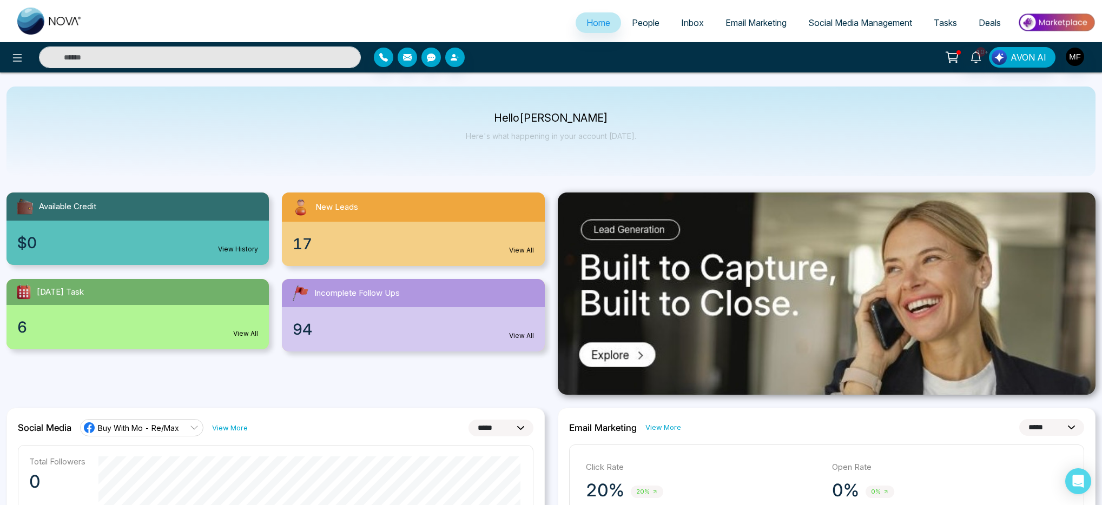
click at [648, 21] on span "People" at bounding box center [646, 22] width 28 height 11
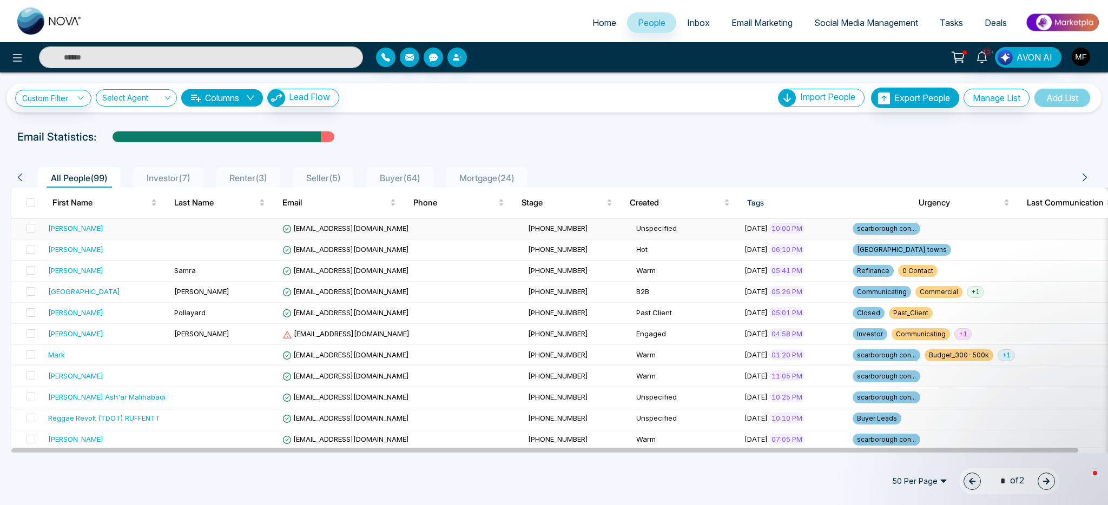
click at [182, 234] on td at bounding box center [224, 229] width 108 height 21
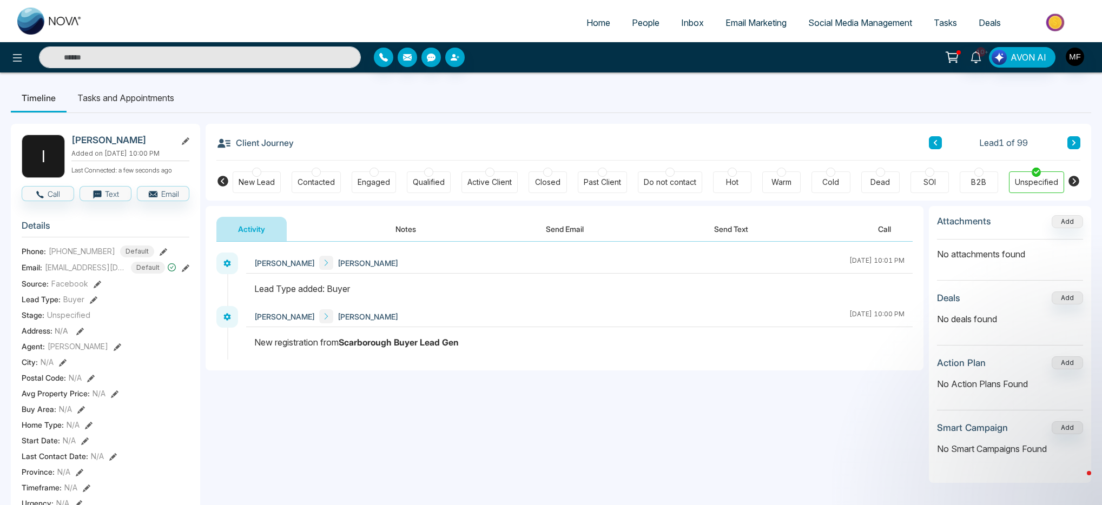
click at [581, 135] on div "Client Journey Lead 1 of 99" at bounding box center [648, 142] width 864 height 37
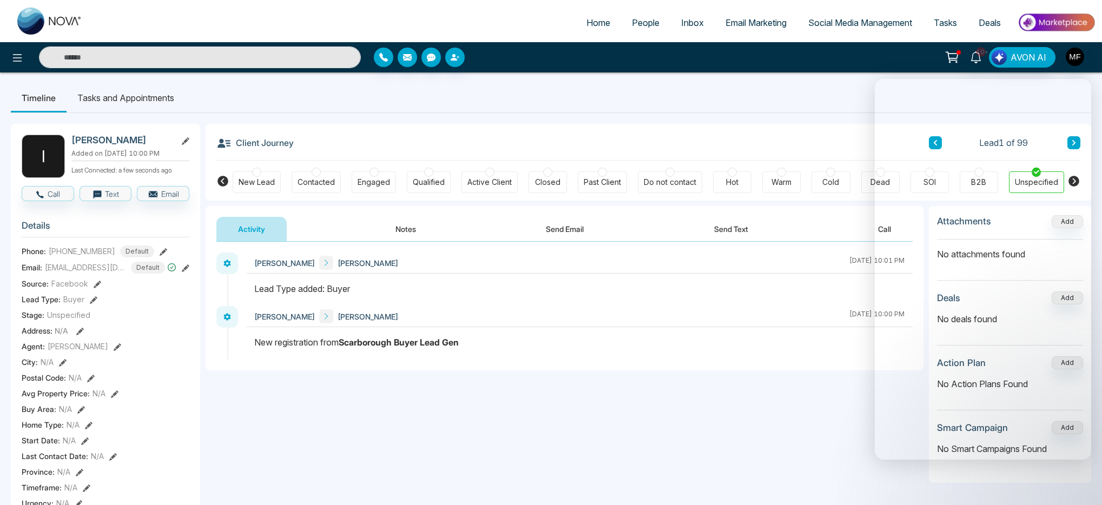
click at [816, 372] on div "**********" at bounding box center [565, 350] width 718 height 216
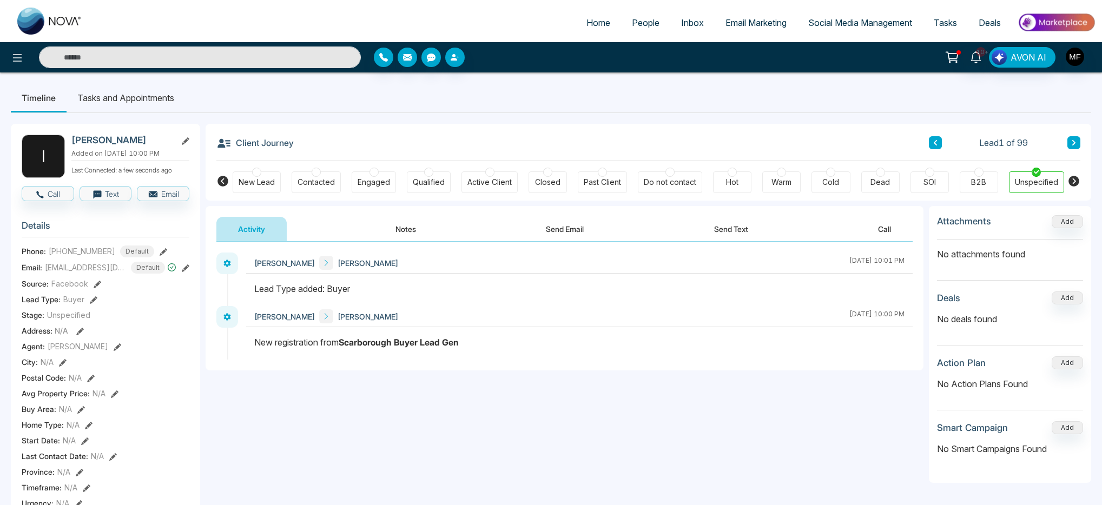
click at [128, 60] on input "text" at bounding box center [200, 58] width 322 height 22
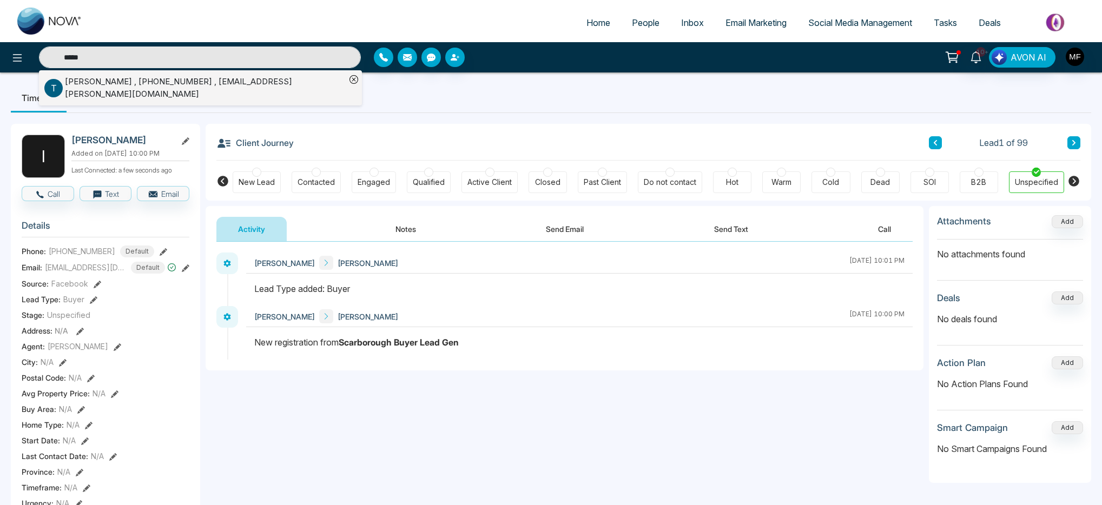
type input "*****"
click at [225, 78] on div "Tanya , +19056245283 , tjgrigull@rogers.com" at bounding box center [205, 88] width 281 height 24
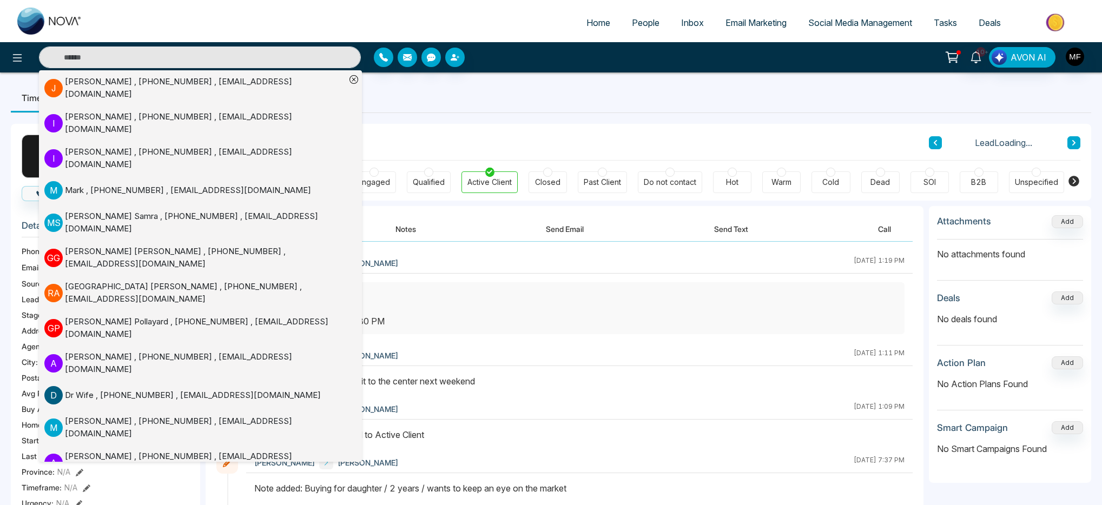
click at [420, 127] on div "Client Journey Lead Loading..." at bounding box center [648, 142] width 864 height 37
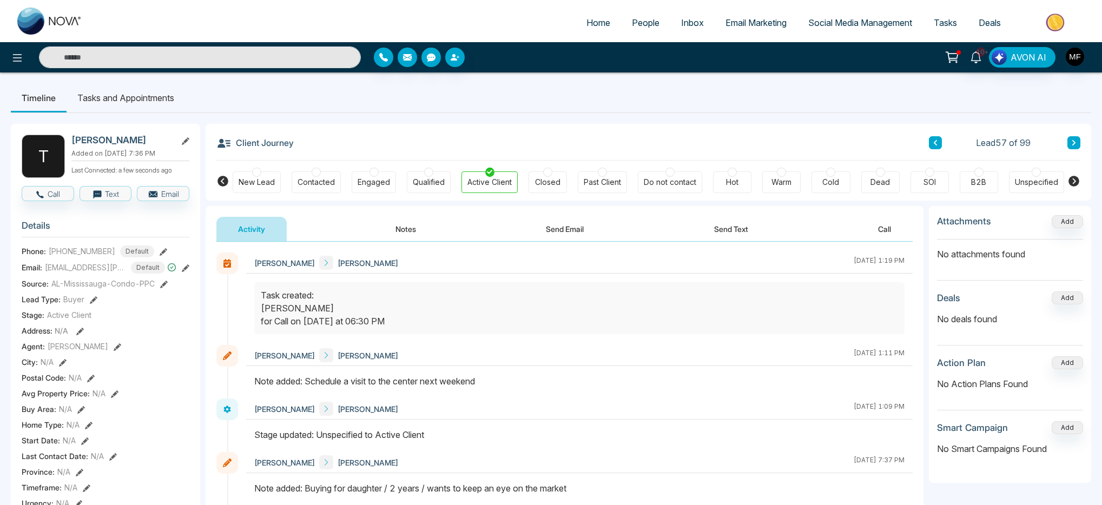
click at [154, 97] on li "Tasks and Appointments" at bounding box center [126, 97] width 118 height 29
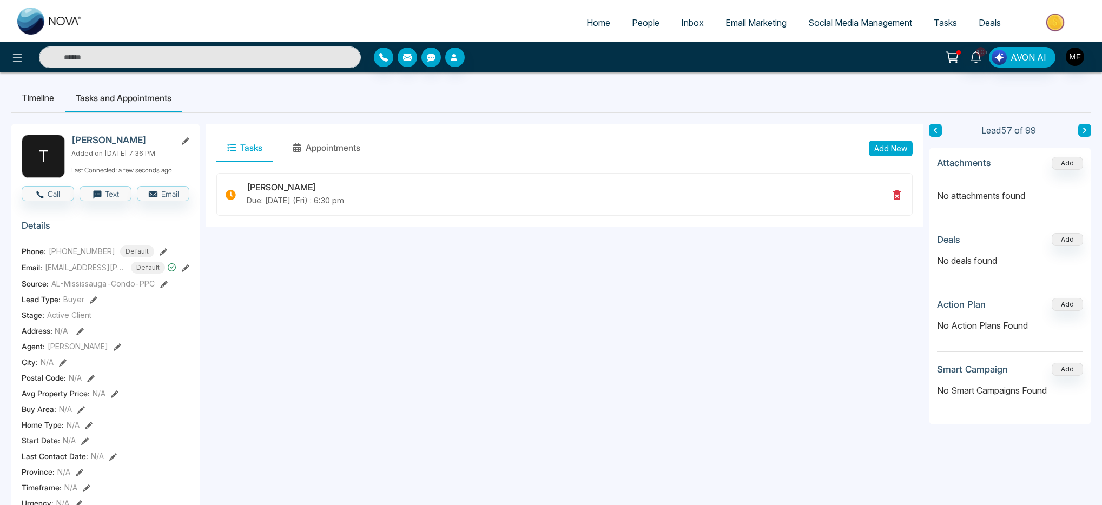
click at [31, 94] on li "Timeline" at bounding box center [38, 97] width 54 height 29
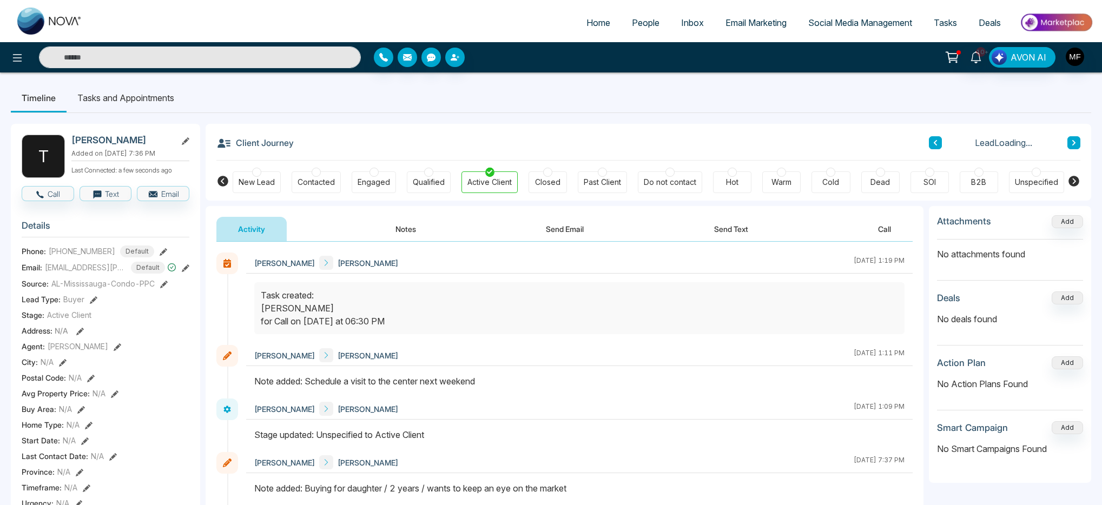
click at [393, 235] on button "Notes" at bounding box center [406, 229] width 64 height 24
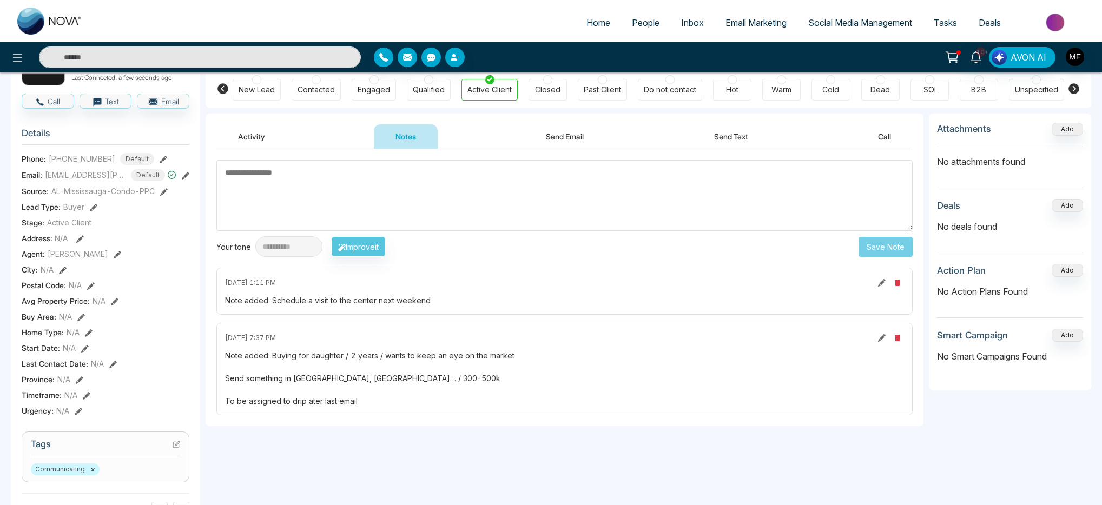
scroll to position [113, 0]
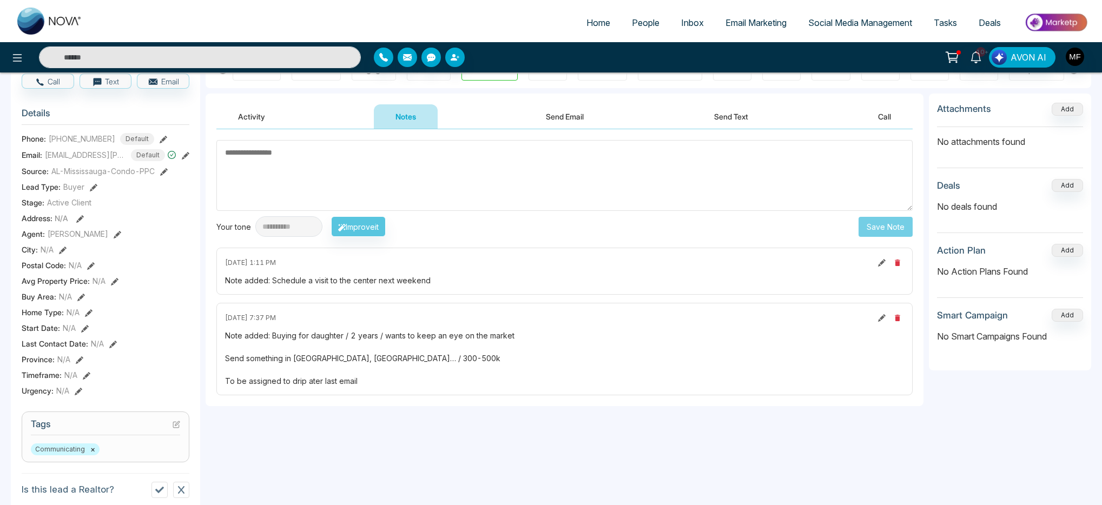
click at [30, 19] on img at bounding box center [49, 21] width 65 height 27
select select "*"
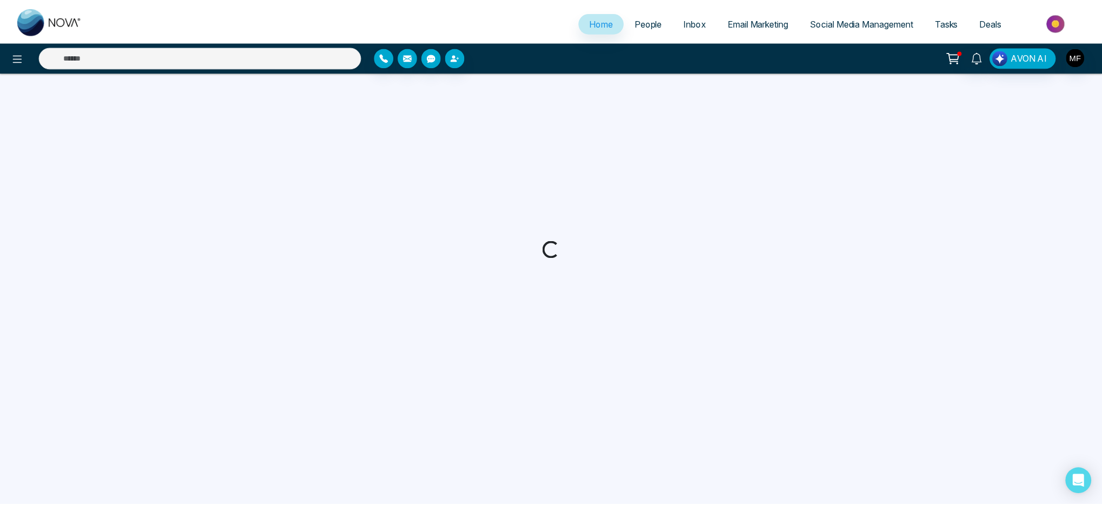
select select "*"
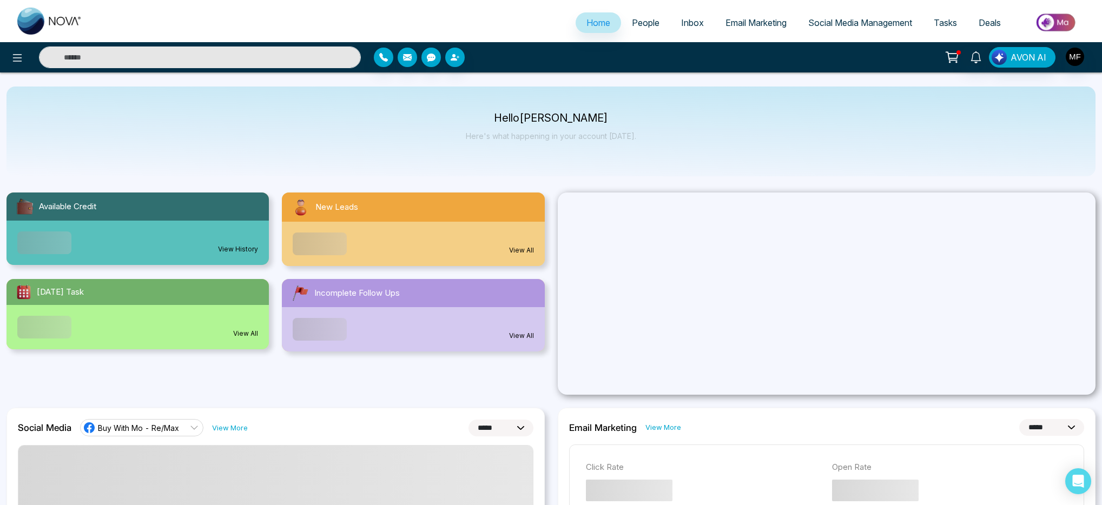
click at [246, 50] on input "text" at bounding box center [200, 58] width 322 height 22
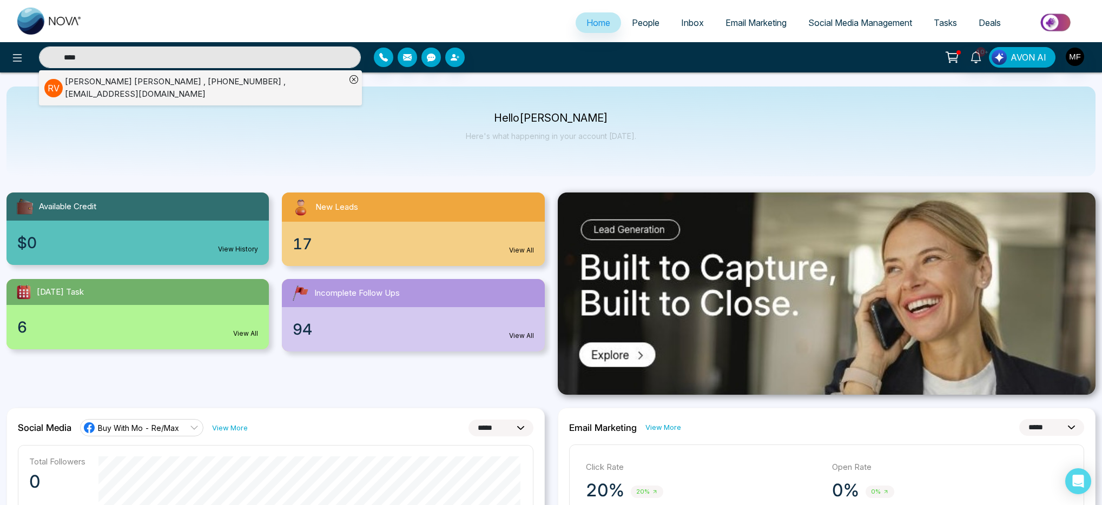
type input "****"
click at [153, 89] on div "[PERSON_NAME] , [PHONE_NUMBER] , [EMAIL_ADDRESS][DOMAIN_NAME]" at bounding box center [205, 88] width 281 height 24
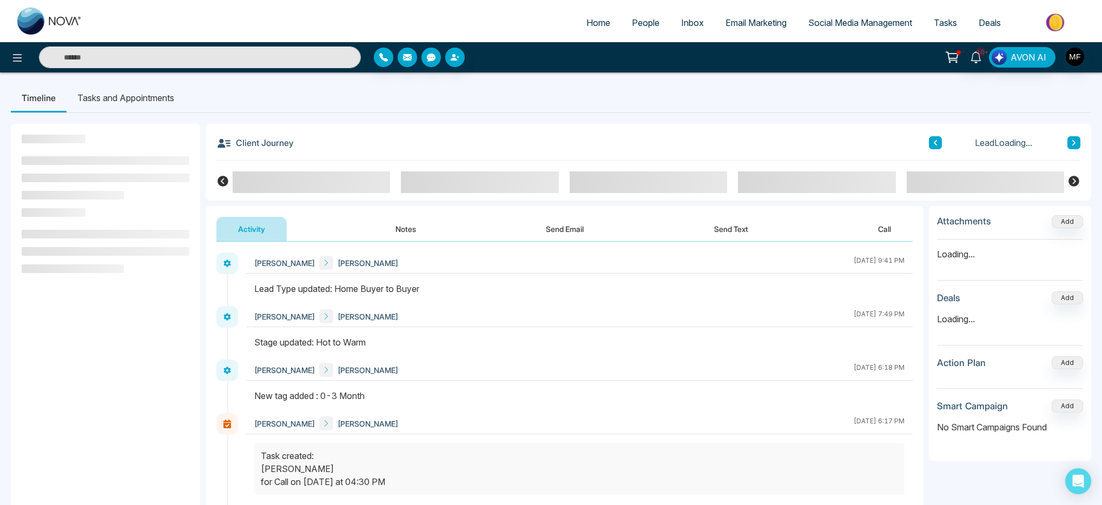
click at [397, 234] on button "Notes" at bounding box center [406, 229] width 64 height 24
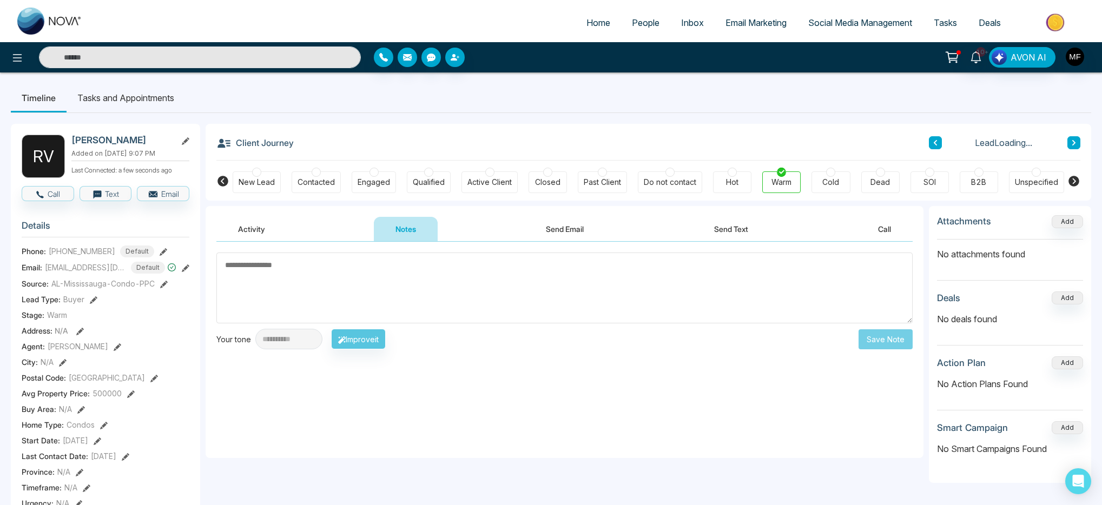
click at [406, 292] on textarea at bounding box center [564, 288] width 696 height 71
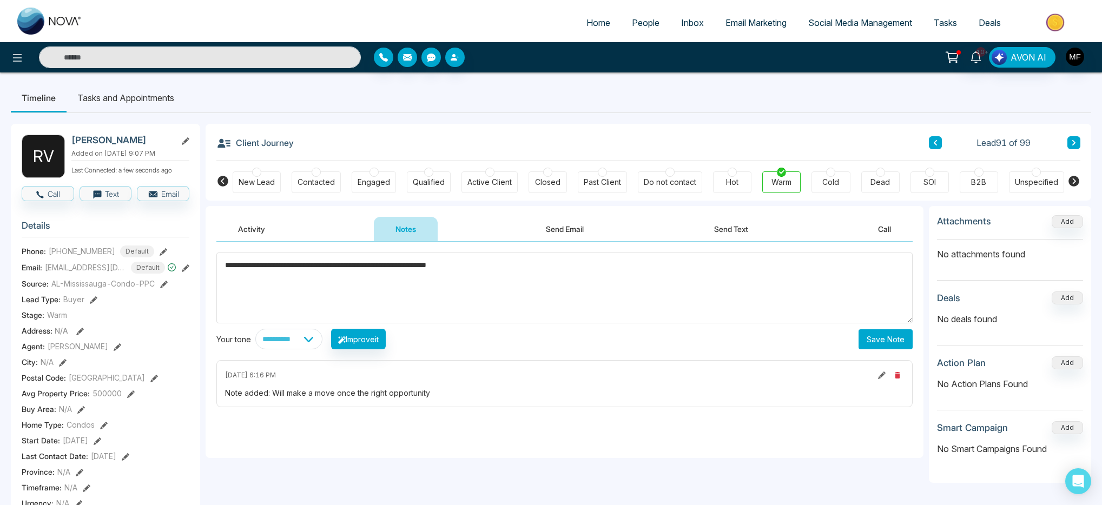
paste textarea "**********"
click at [513, 272] on textarea "**********" at bounding box center [564, 288] width 696 height 71
click at [516, 268] on textarea "**********" at bounding box center [564, 288] width 696 height 71
type textarea "**********"
click at [905, 346] on button "Save Note" at bounding box center [886, 340] width 54 height 20
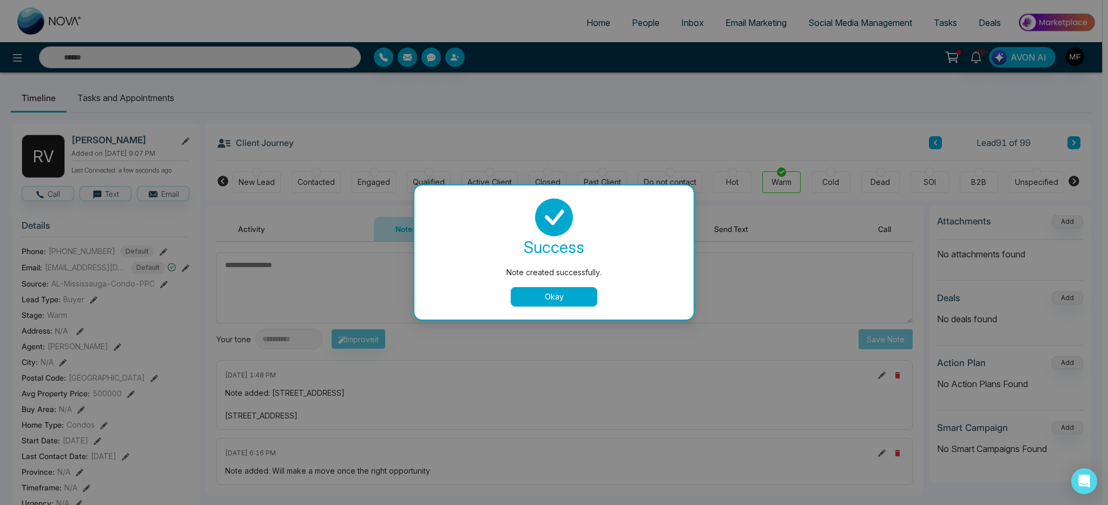
click at [521, 296] on button "Okay" at bounding box center [554, 296] width 87 height 19
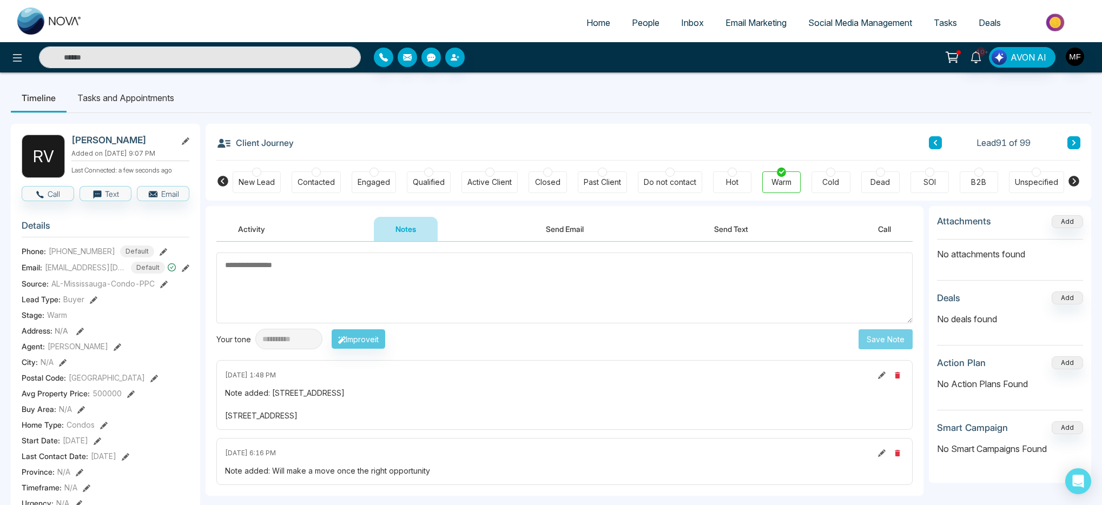
click at [661, 23] on link "People" at bounding box center [645, 22] width 49 height 21
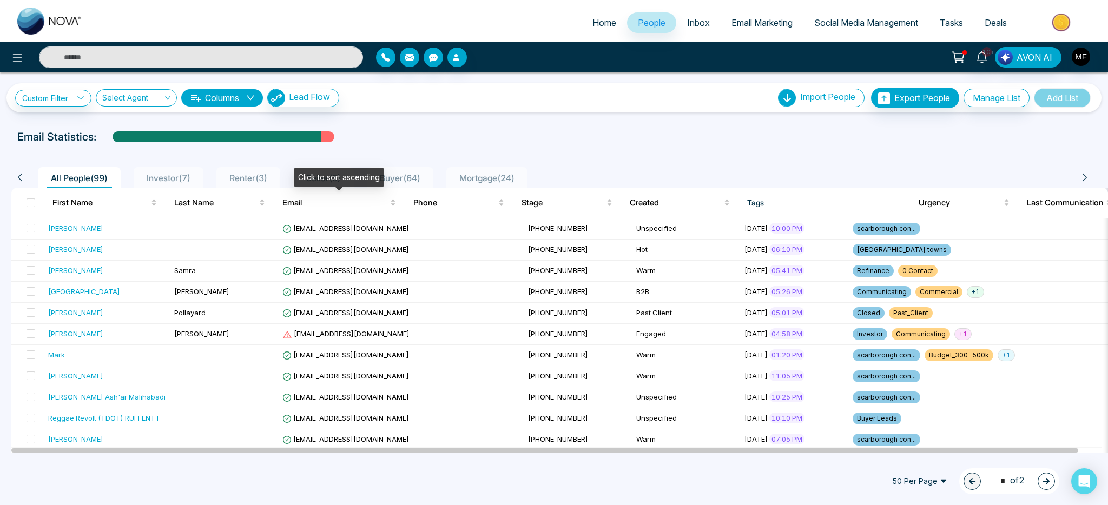
click at [405, 183] on div "Buyer ( 64 )" at bounding box center [399, 178] width 49 height 13
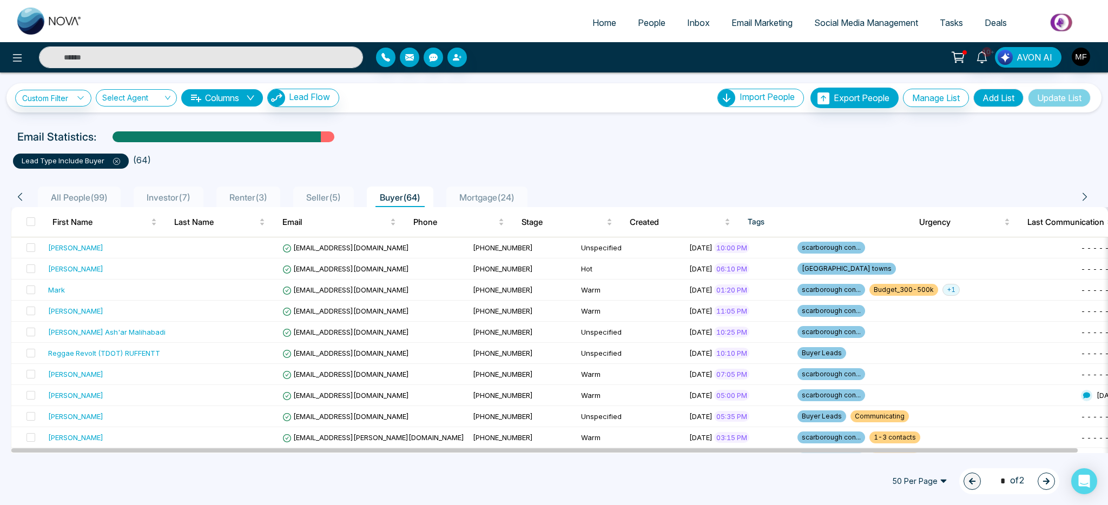
click at [510, 147] on div "lead type include Buyer ( 64 )" at bounding box center [553, 157] width 1095 height 24
click at [291, 56] on input "text" at bounding box center [201, 58] width 324 height 22
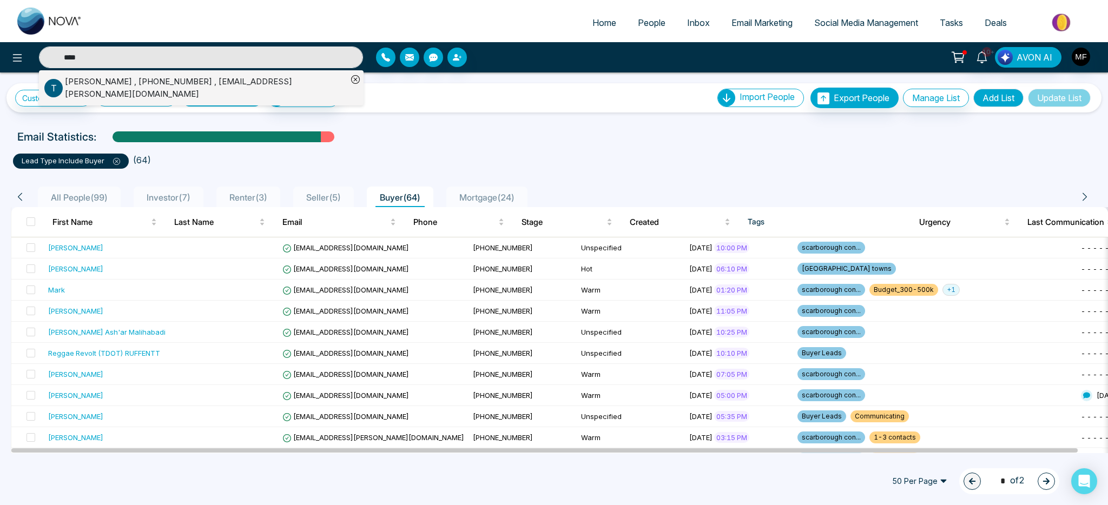
type input "****"
click at [136, 77] on div "[PERSON_NAME] , [PHONE_NUMBER] , [EMAIL_ADDRESS][PERSON_NAME][DOMAIN_NAME]" at bounding box center [195, 88] width 303 height 24
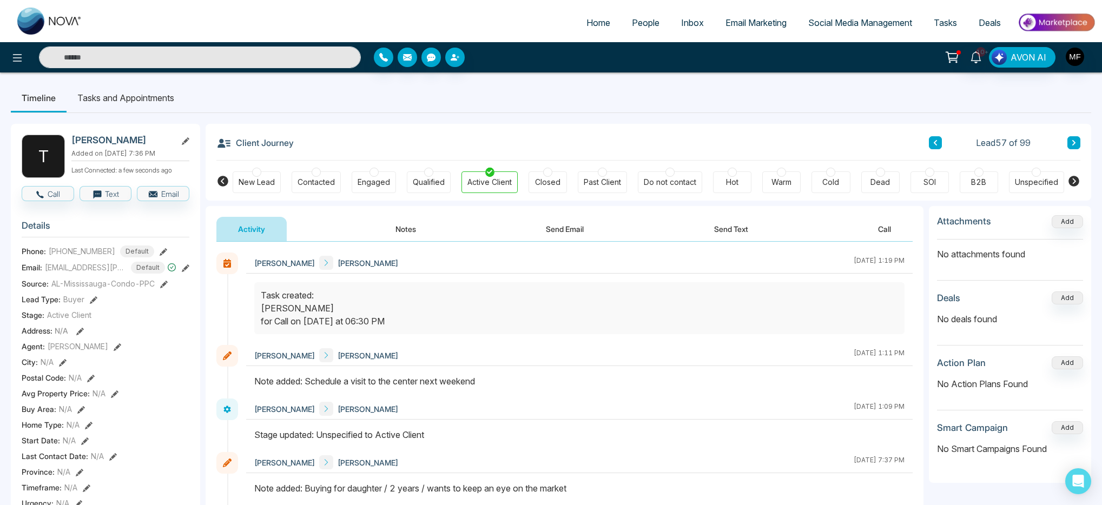
click at [418, 227] on button "Notes" at bounding box center [406, 229] width 64 height 24
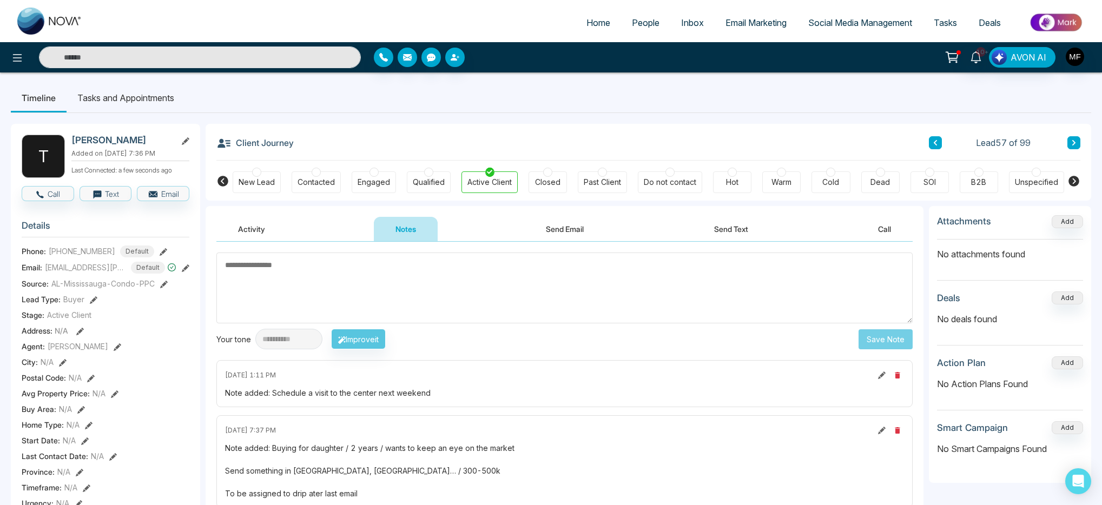
click at [242, 224] on button "Activity" at bounding box center [251, 229] width 70 height 24
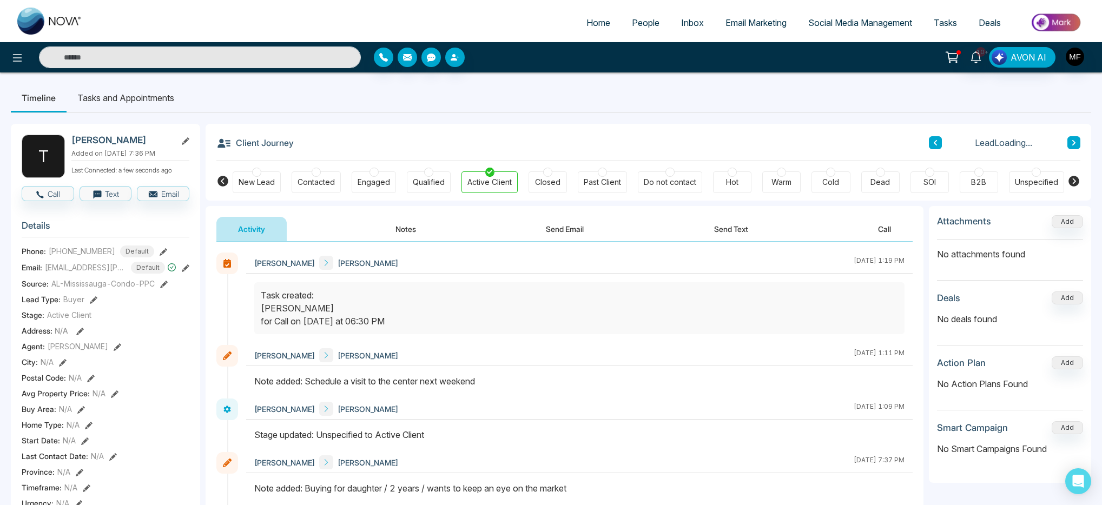
click at [138, 92] on li "Tasks and Appointments" at bounding box center [126, 97] width 118 height 29
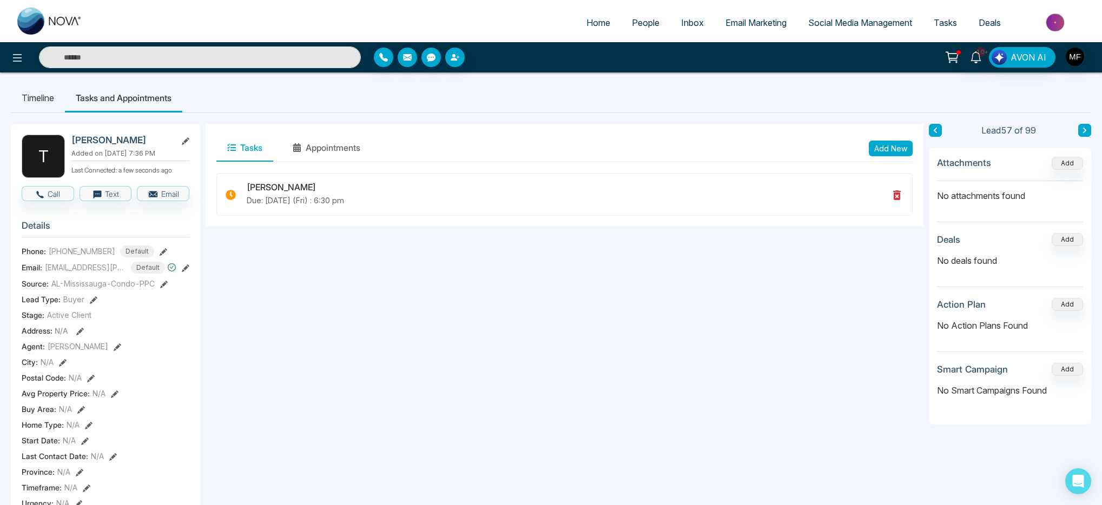
click at [355, 240] on div "Tasks Appointments Add New [PERSON_NAME] Due: [DATE] (Fri) : 6:30 pm" at bounding box center [565, 500] width 718 height 752
click at [23, 98] on li "Timeline" at bounding box center [38, 97] width 54 height 29
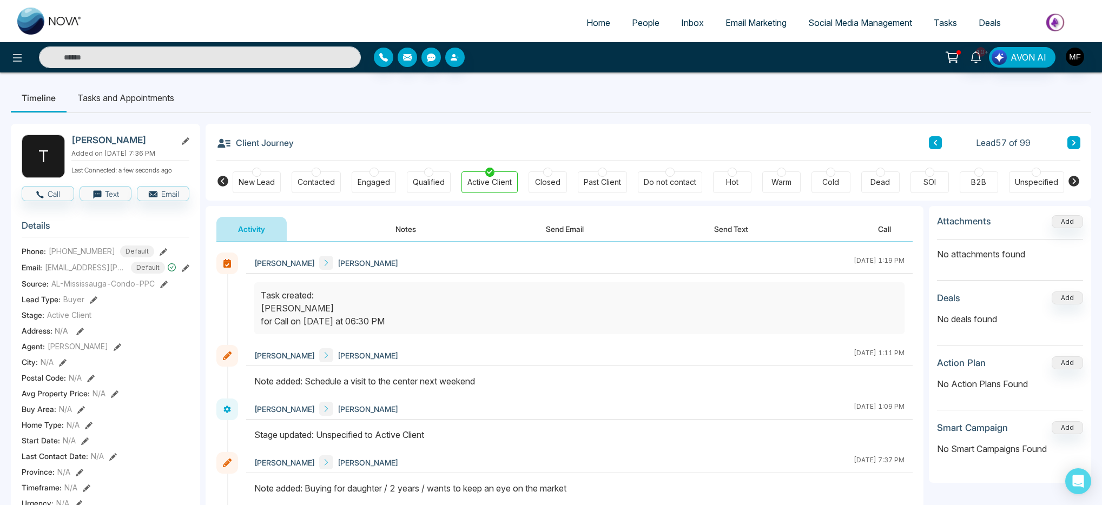
click at [142, 95] on li "Tasks and Appointments" at bounding box center [126, 97] width 118 height 29
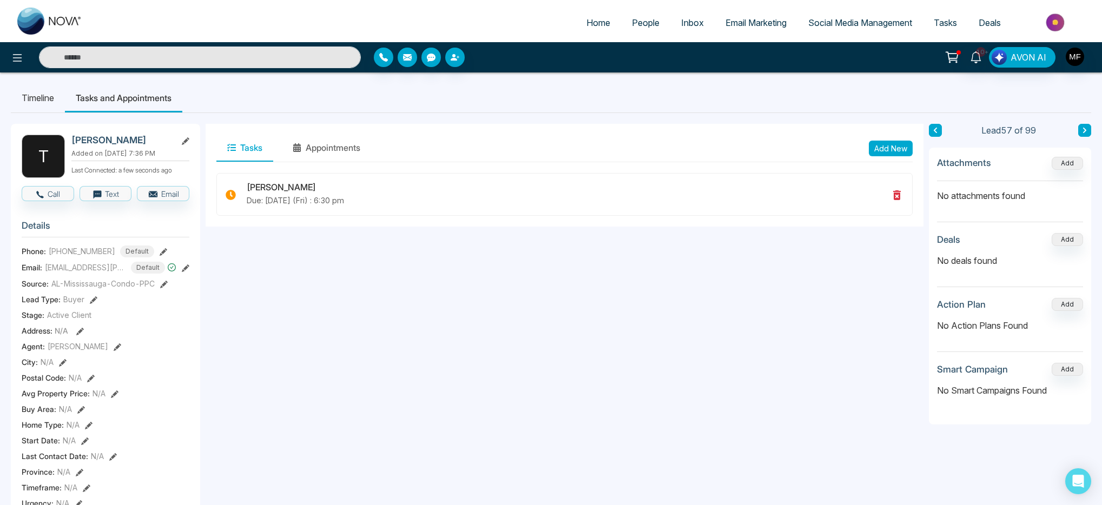
click at [642, 25] on span "People" at bounding box center [646, 22] width 28 height 11
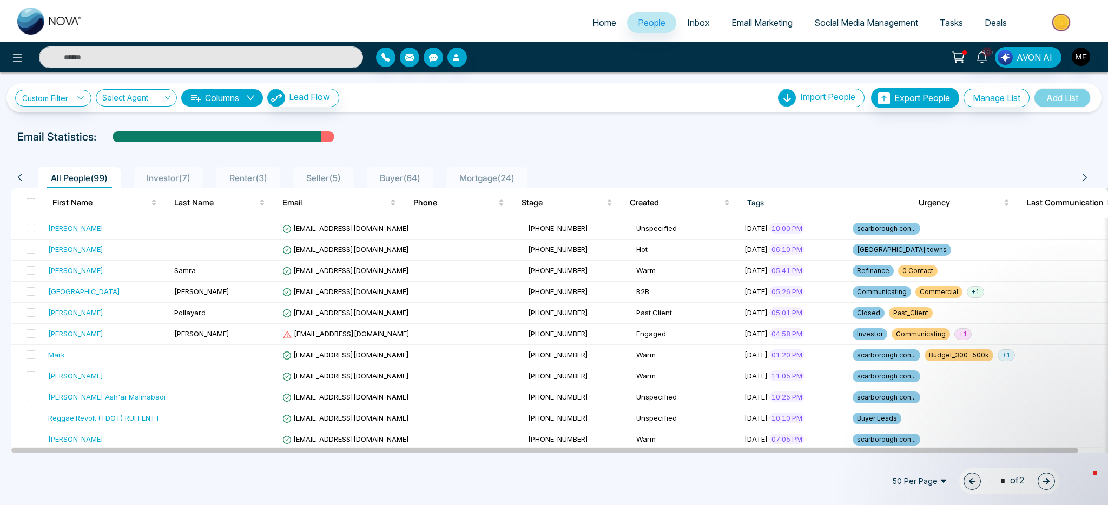
click at [384, 183] on li "Buyer ( 64 )" at bounding box center [400, 177] width 67 height 21
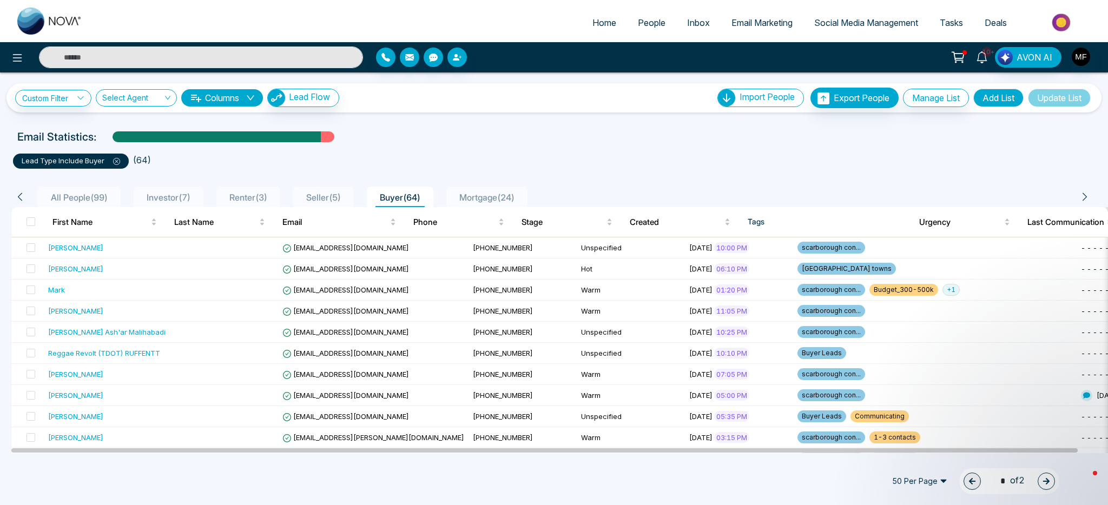
click at [990, 57] on link "10+" at bounding box center [982, 56] width 26 height 19
click at [608, 160] on ul "lead type include Buyer ( 64 )" at bounding box center [554, 158] width 1082 height 19
click at [165, 272] on td "[PERSON_NAME]" at bounding box center [107, 269] width 126 height 21
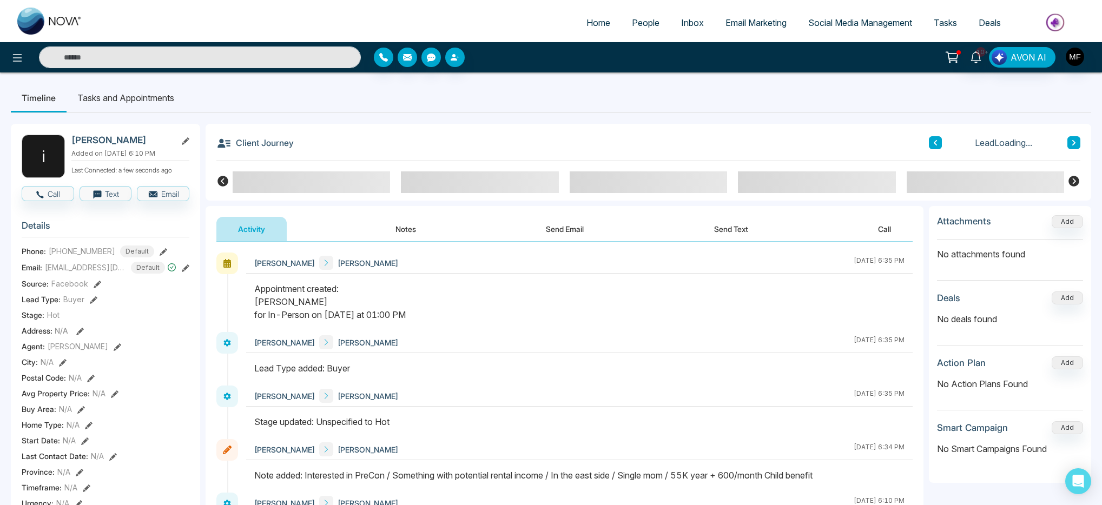
click at [133, 100] on li "Tasks and Appointments" at bounding box center [126, 97] width 118 height 29
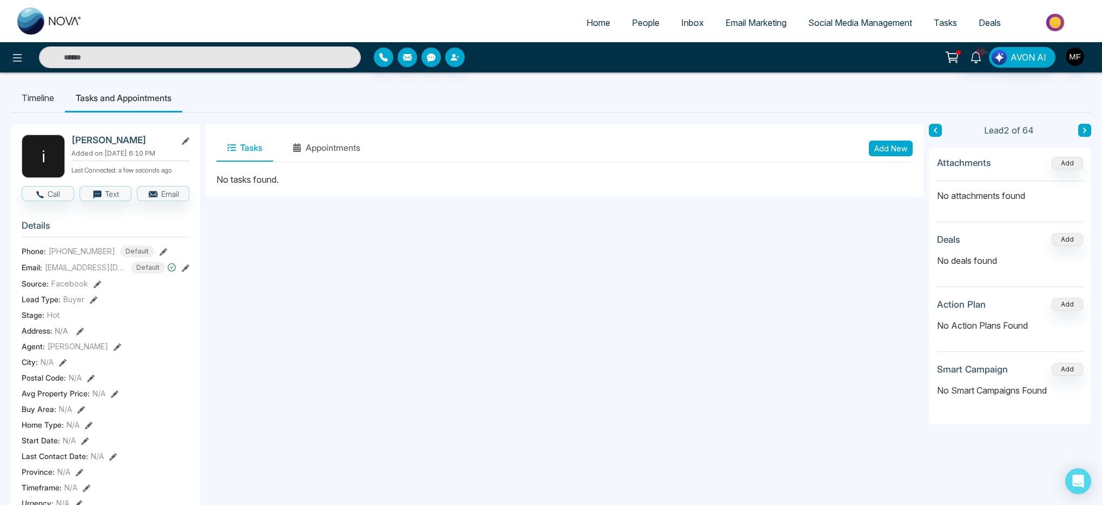
click at [647, 28] on span "People" at bounding box center [646, 22] width 28 height 11
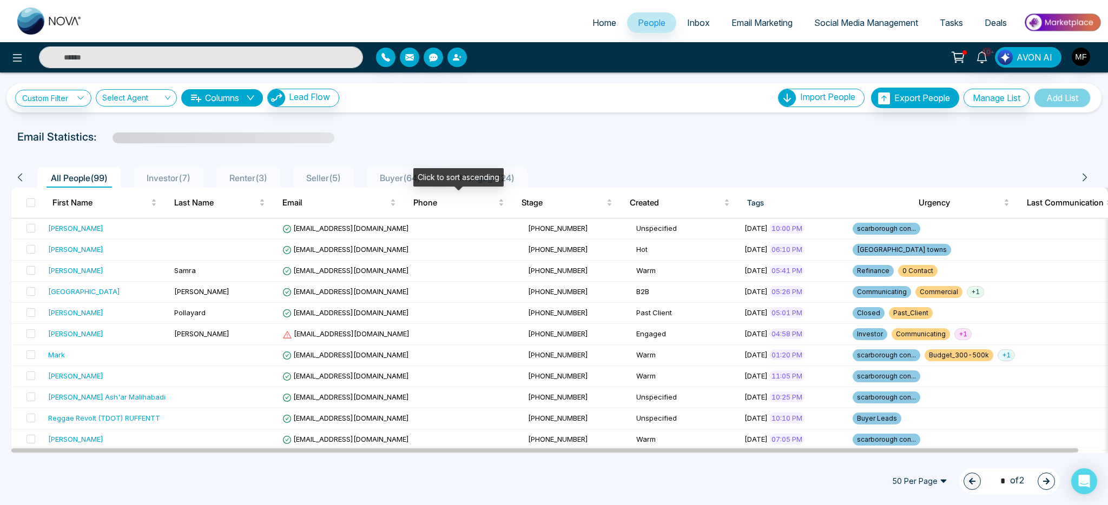
click at [423, 181] on div "Click to sort ascending" at bounding box center [458, 177] width 90 height 18
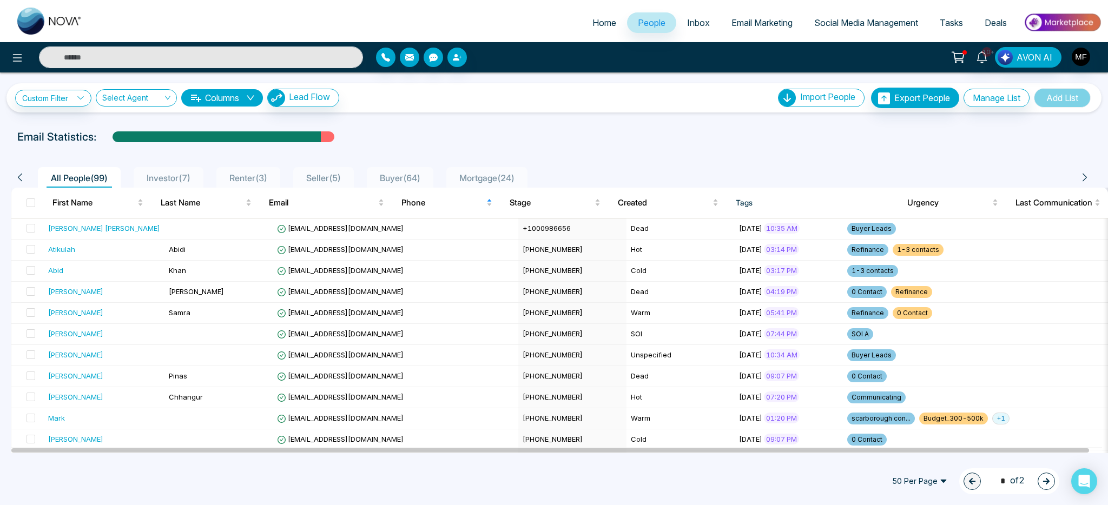
click at [410, 170] on li "Buyer ( 64 )" at bounding box center [400, 177] width 67 height 21
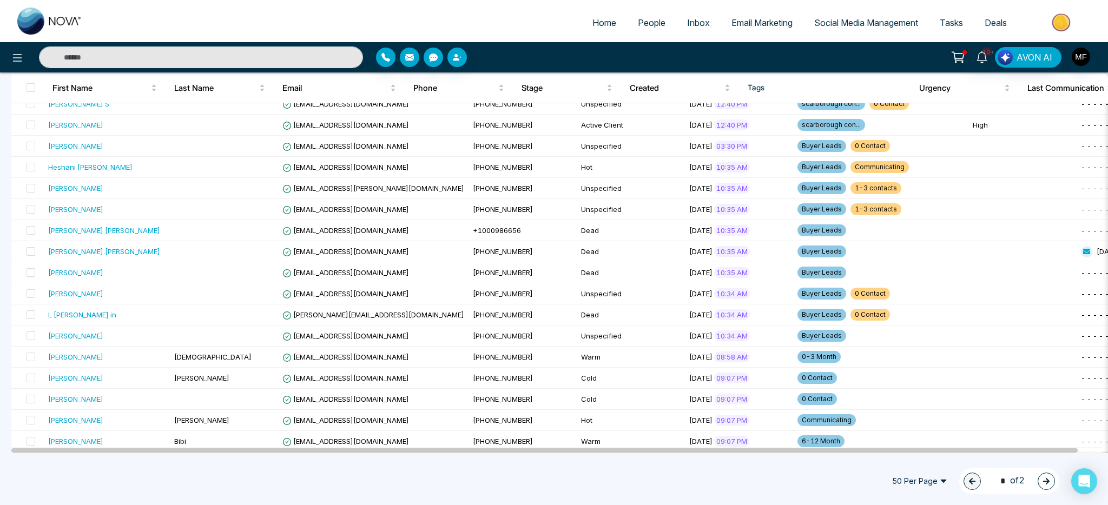
scroll to position [846, 0]
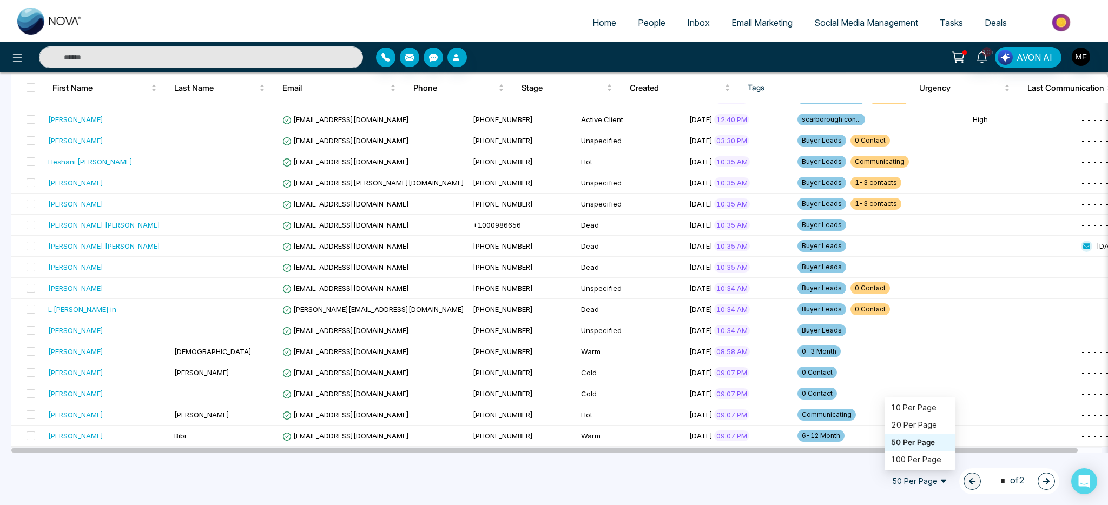
click at [914, 486] on span "50 Per Page" at bounding box center [920, 481] width 70 height 17
click at [914, 469] on div "50 Per Page 20 50 100 10 Per Page 20 Per Page 50 Per Page 100 Per Page 1 * of 2" at bounding box center [972, 482] width 175 height 26
click at [912, 475] on span "50 Per Page" at bounding box center [920, 481] width 70 height 17
click at [912, 467] on div "100 Per Page" at bounding box center [920, 459] width 70 height 17
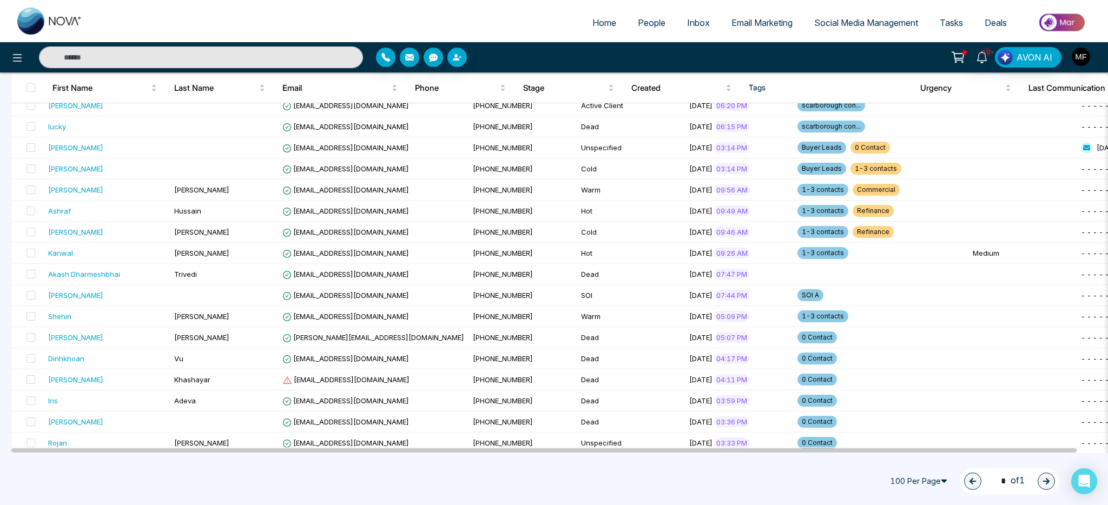
scroll to position [0, 0]
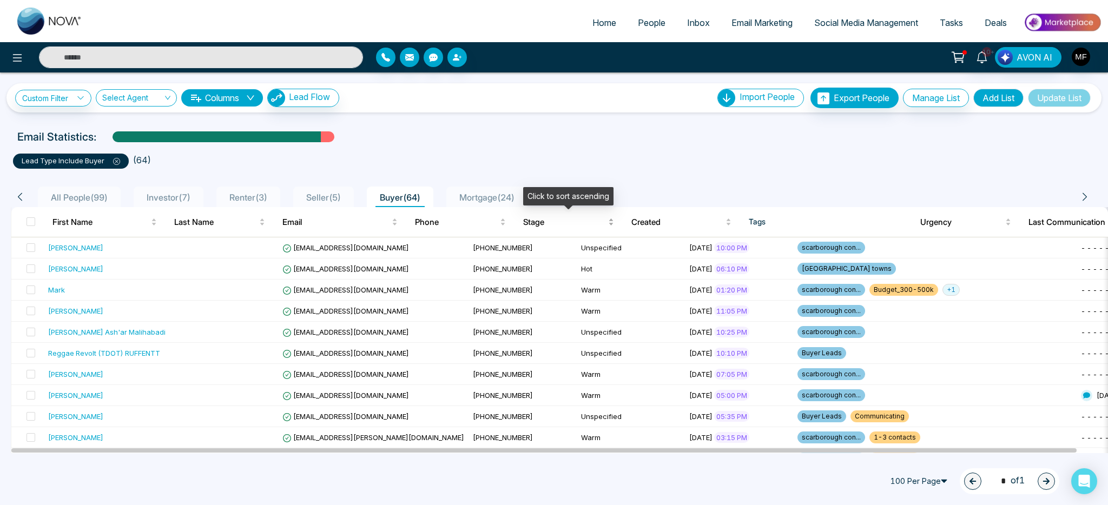
click at [538, 220] on span "Stage" at bounding box center [564, 222] width 83 height 13
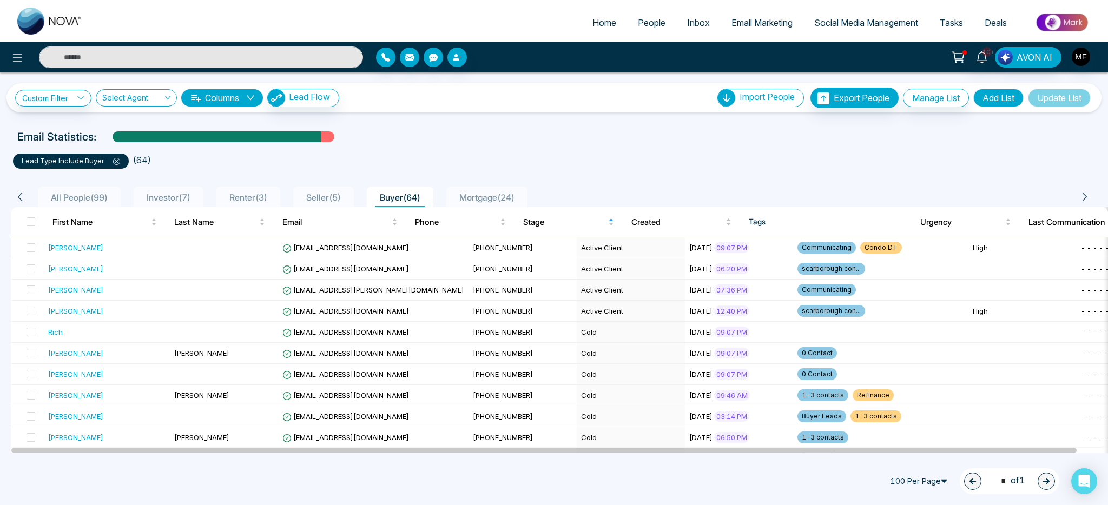
click at [544, 158] on ul "lead type include Buyer ( 64 )" at bounding box center [554, 158] width 1082 height 19
click at [496, 191] on div "Mortgage ( 24 )" at bounding box center [487, 197] width 64 height 13
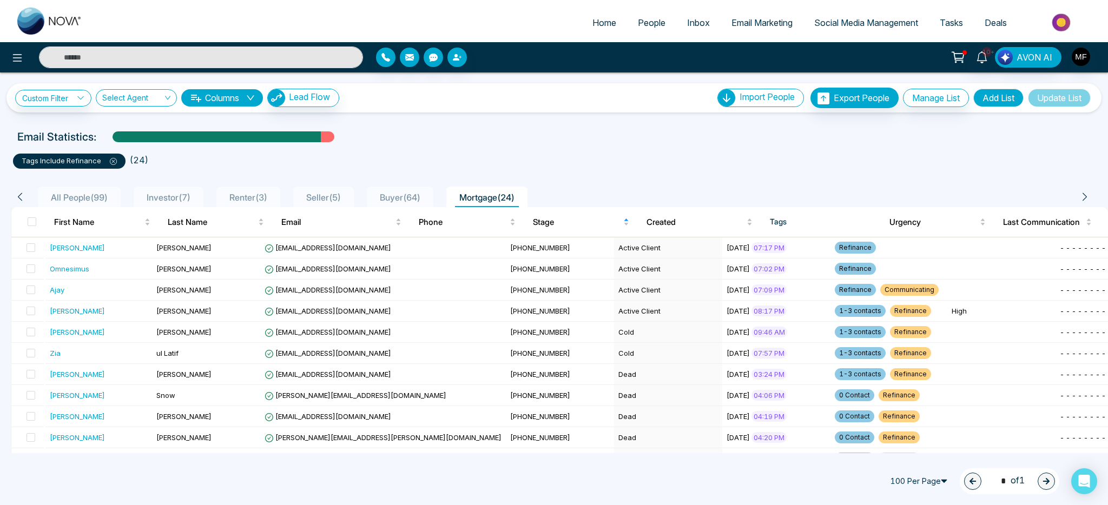
click at [419, 199] on span "Buyer ( 64 )" at bounding box center [399, 197] width 49 height 11
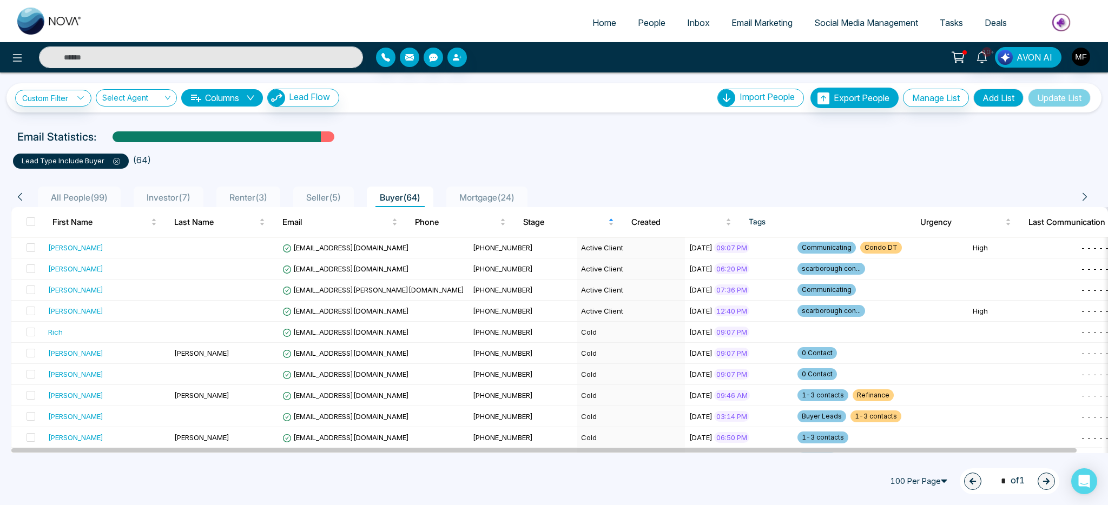
click at [337, 199] on span "Seller ( 5 )" at bounding box center [323, 197] width 43 height 11
